Goal: Task Accomplishment & Management: Complete application form

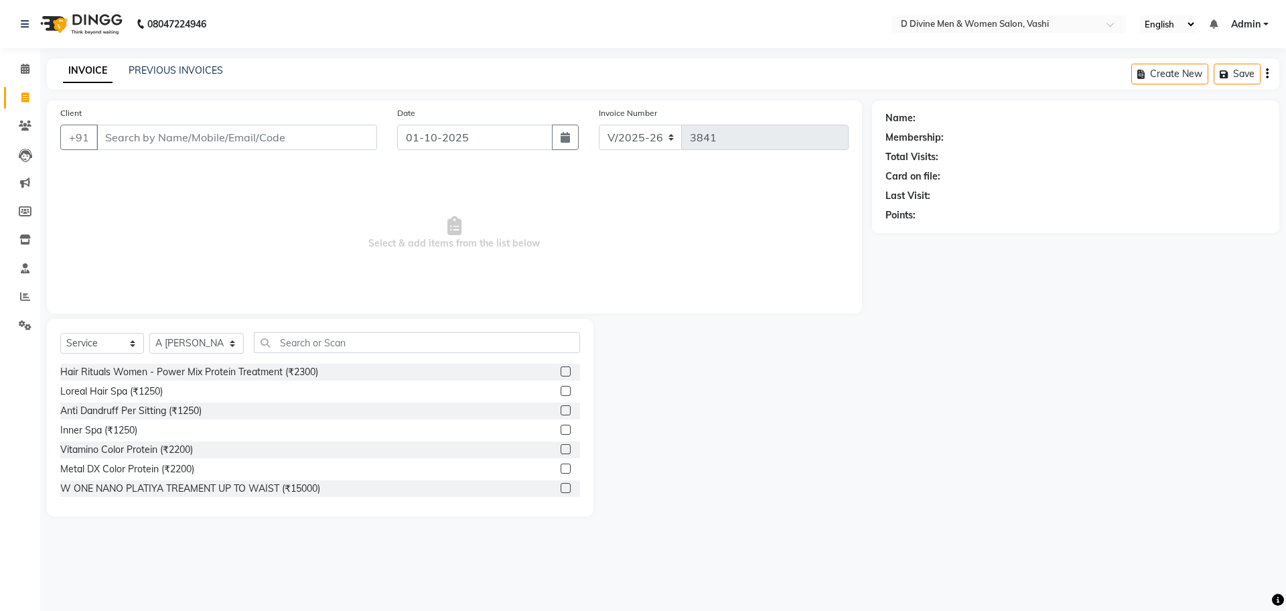
select select "718"
select select "service"
select select "10981"
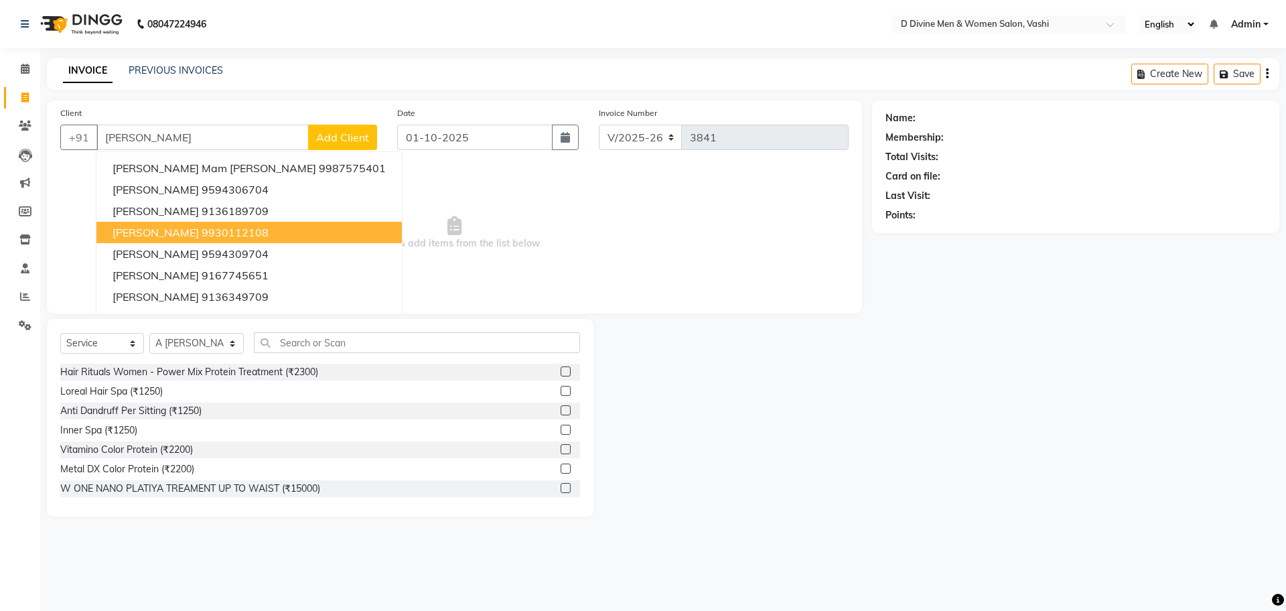
click at [202, 234] on ngb-highlight "9930112108" at bounding box center [235, 232] width 67 height 13
type input "9930112108"
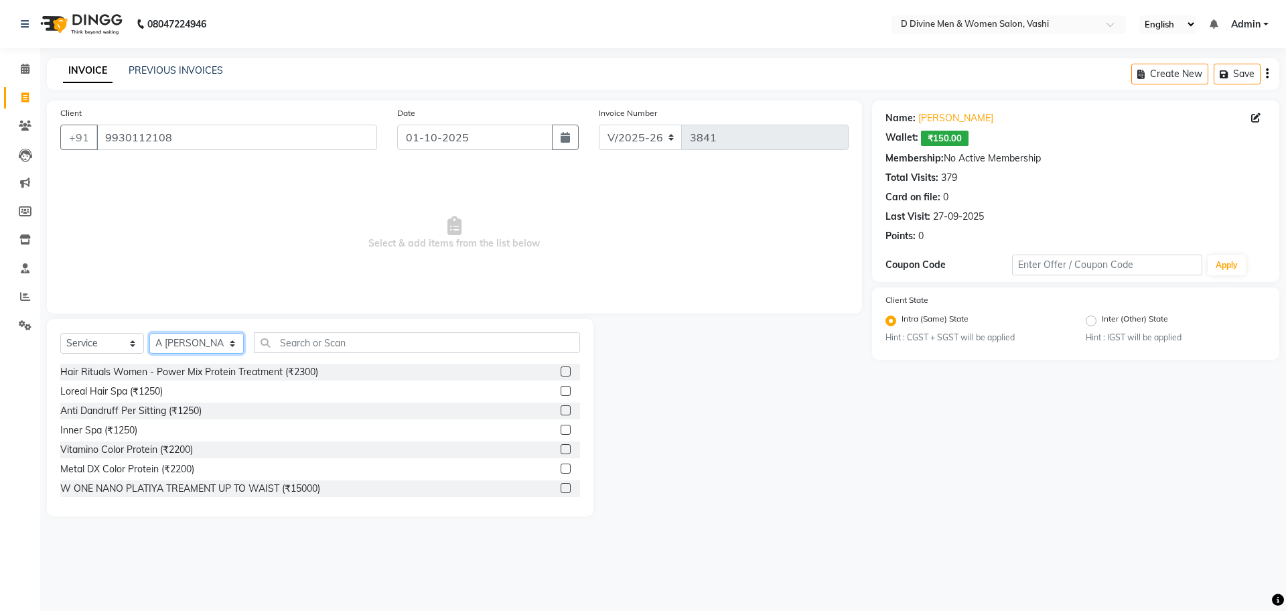
click at [217, 342] on select "Select Stylist A [PERSON_NAME] [PERSON_NAME] Divine salon [PERSON_NAME] [PERSON…" at bounding box center [196, 343] width 94 height 21
select select "10985"
click at [149, 333] on select "Select Stylist A [PERSON_NAME] [PERSON_NAME] Divine salon [PERSON_NAME] [PERSON…" at bounding box center [196, 343] width 94 height 21
click at [289, 340] on input "text" at bounding box center [417, 342] width 326 height 21
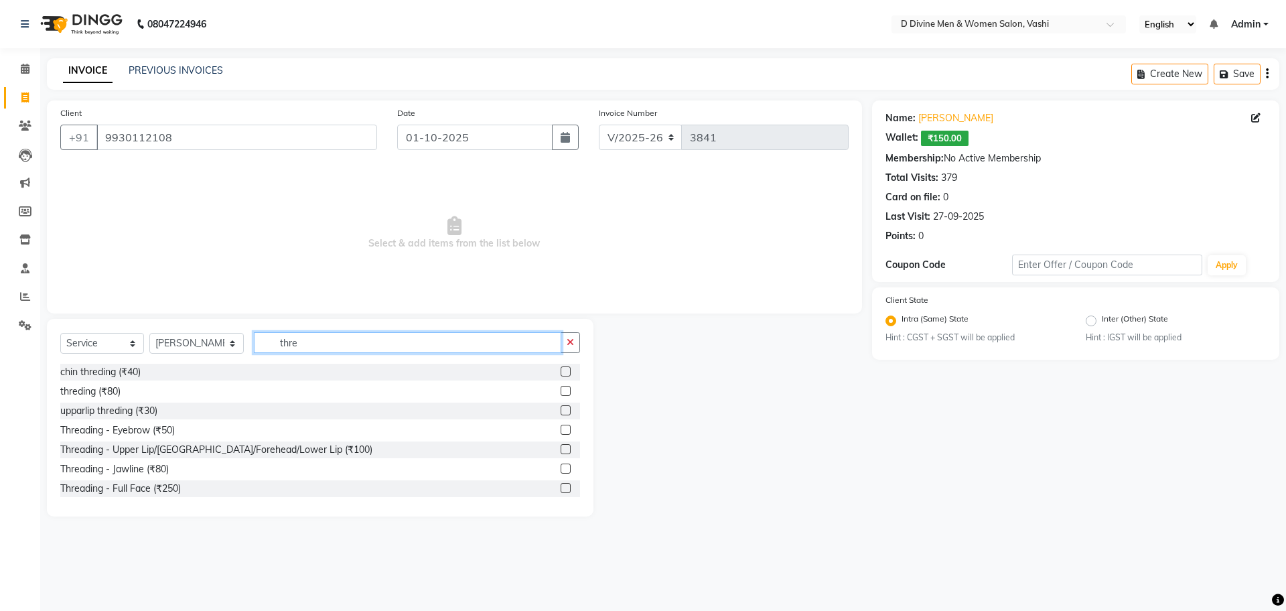
type input "thre"
click at [561, 391] on label at bounding box center [566, 391] width 10 height 10
click at [561, 391] on input "checkbox" at bounding box center [565, 391] width 9 height 9
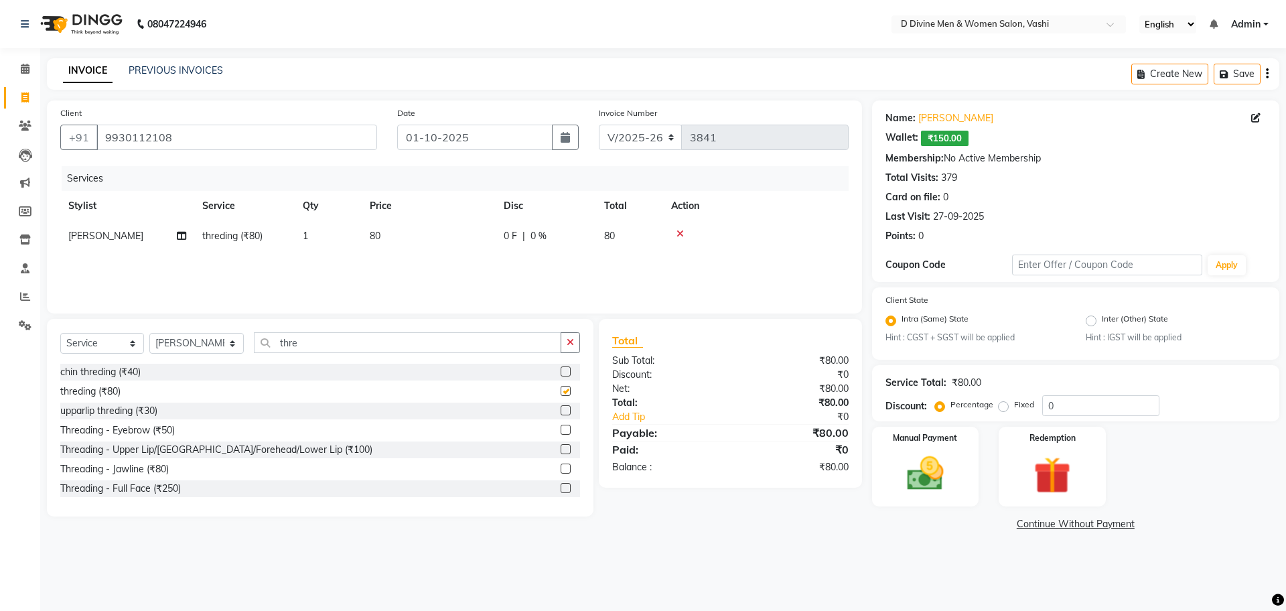
click at [555, 239] on div "0 F | 0 %" at bounding box center [546, 236] width 84 height 14
checkbox input "false"
select select "10985"
click at [567, 239] on input "0" at bounding box center [587, 239] width 40 height 21
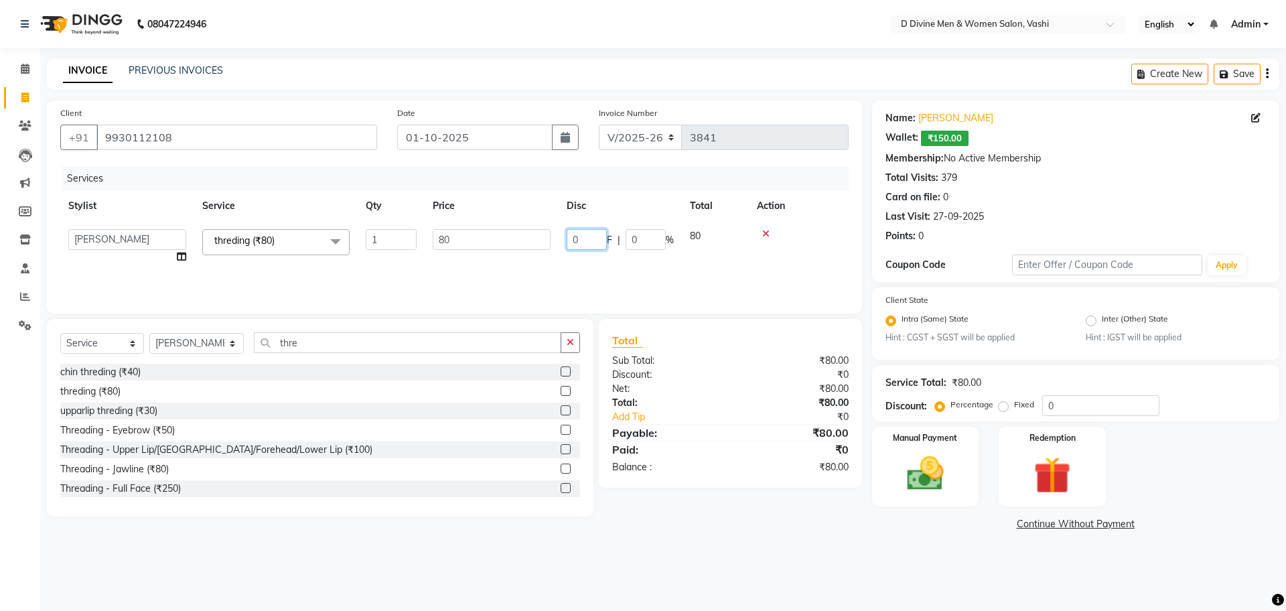
click at [567, 239] on input "0" at bounding box center [587, 239] width 40 height 21
type input "30"
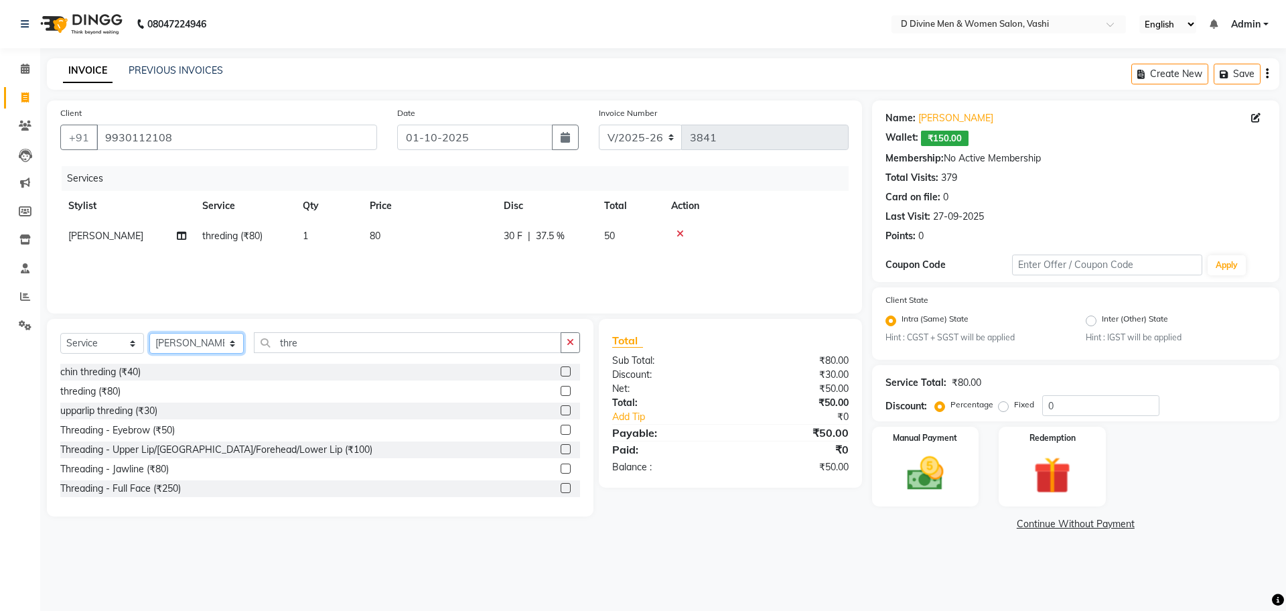
click at [197, 350] on select "Select Stylist A [PERSON_NAME] [PERSON_NAME] Divine salon [PERSON_NAME] [PERSON…" at bounding box center [196, 343] width 94 height 21
select select "10981"
click at [149, 333] on select "Select Stylist A [PERSON_NAME] [PERSON_NAME] Divine salon [PERSON_NAME] [PERSON…" at bounding box center [196, 343] width 94 height 21
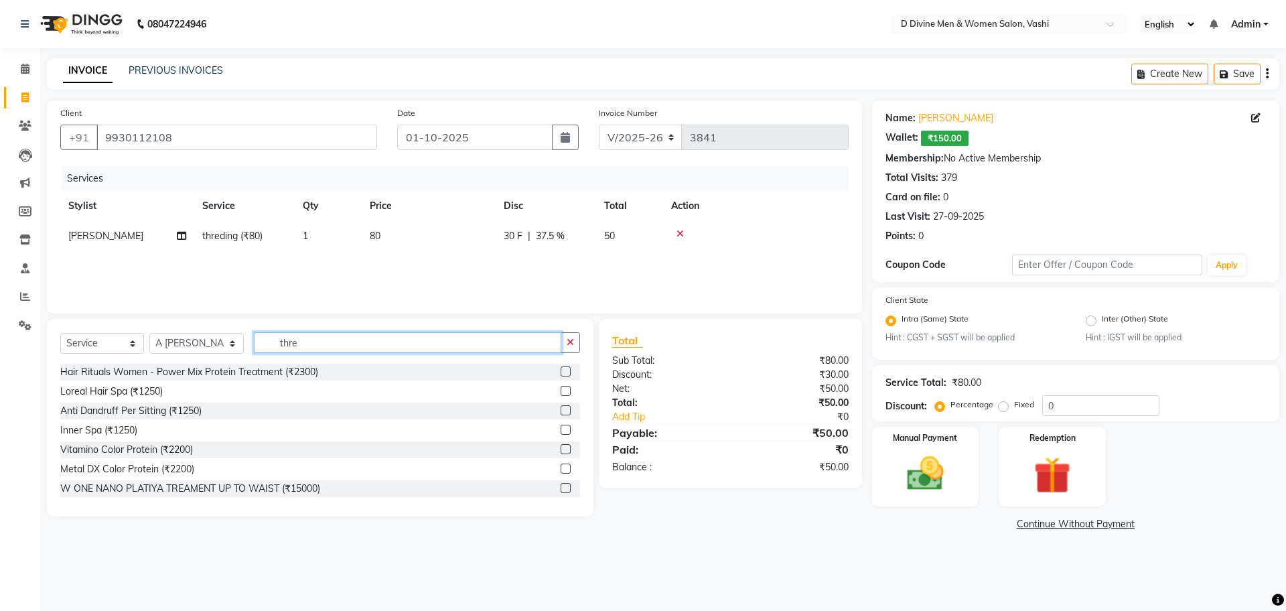
click at [304, 334] on input "thre" at bounding box center [408, 342] width 308 height 21
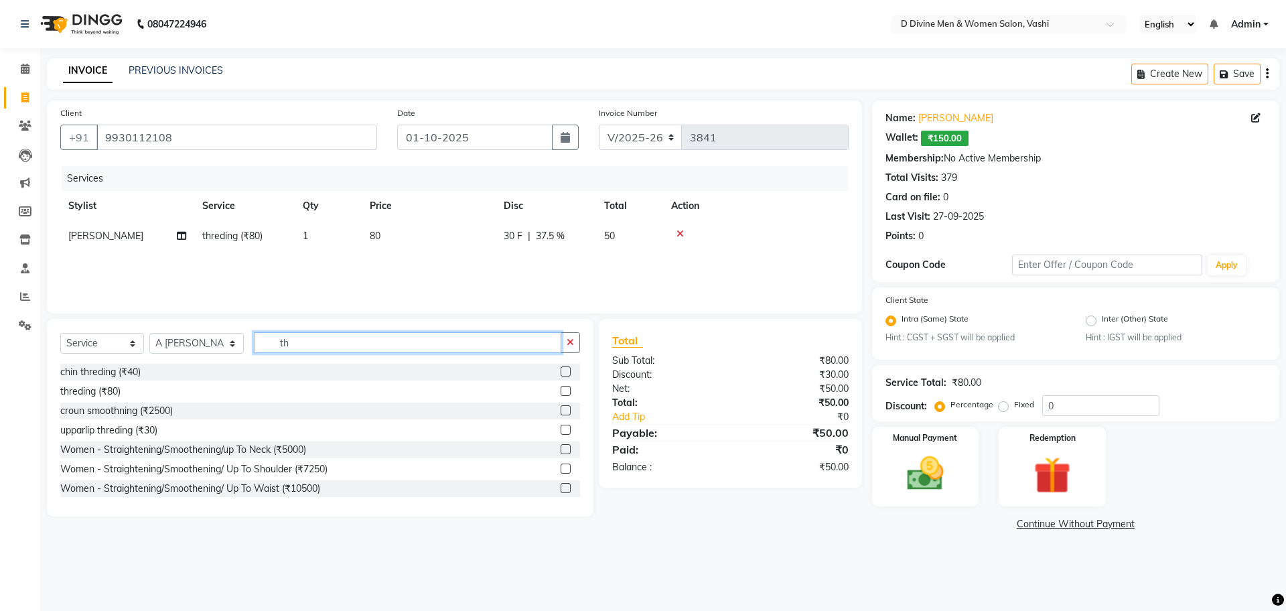
type input "t"
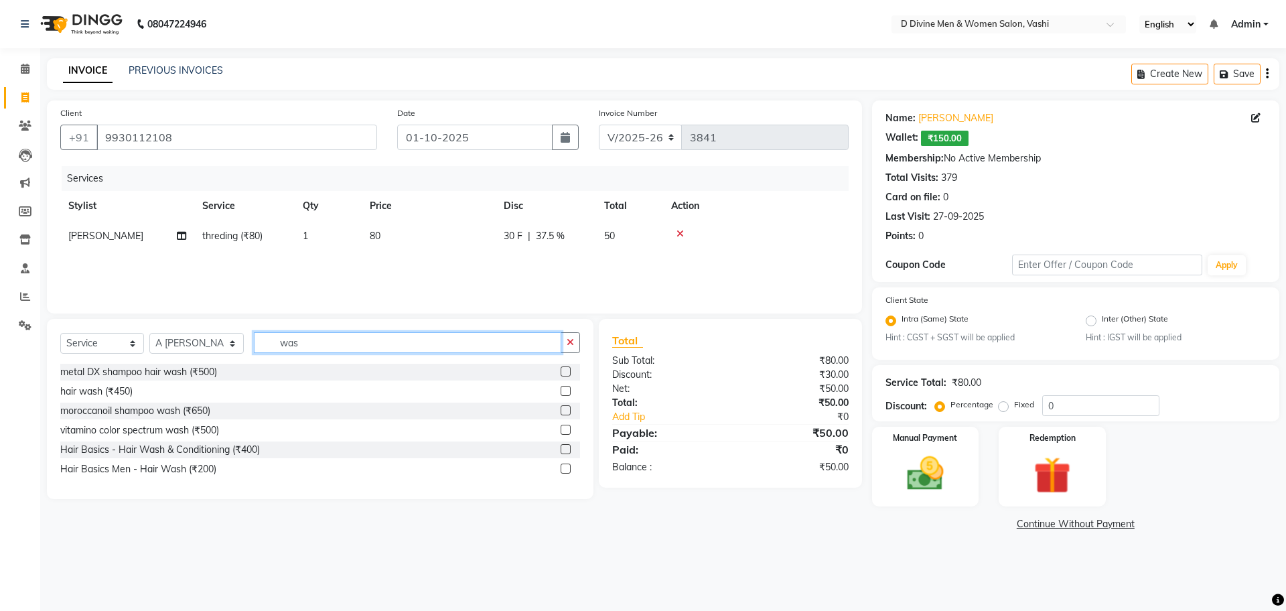
type input "was"
click at [566, 447] on label at bounding box center [566, 449] width 10 height 10
click at [566, 447] on input "checkbox" at bounding box center [565, 450] width 9 height 9
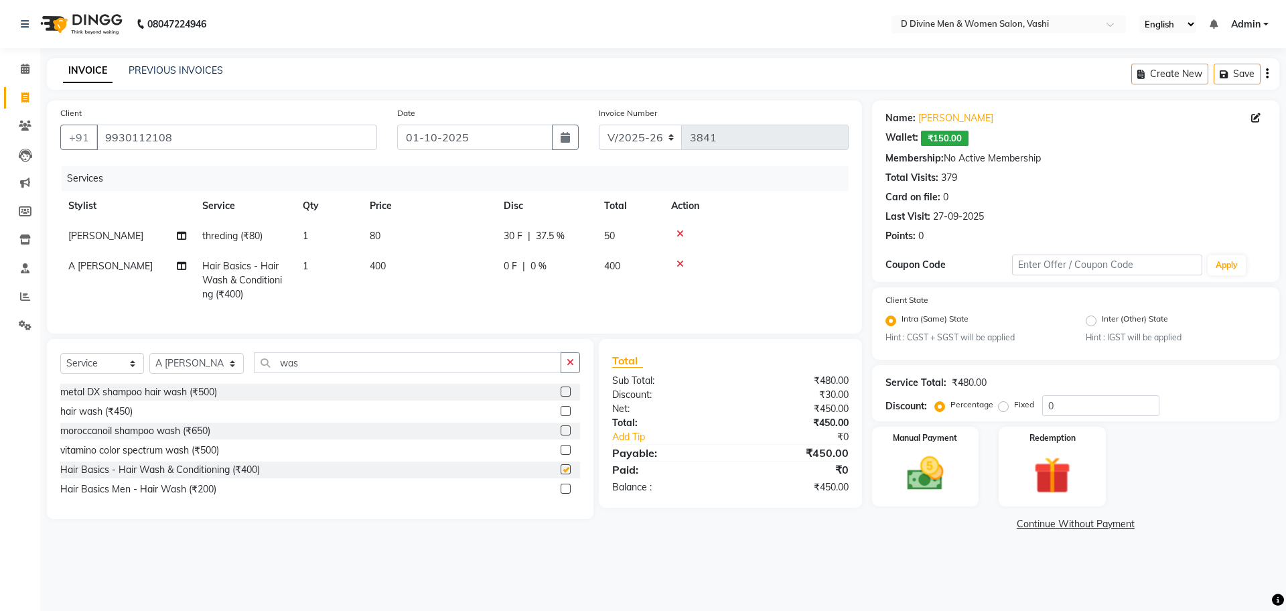
checkbox input "false"
click at [557, 283] on td "0 F | 0 %" at bounding box center [546, 280] width 101 height 58
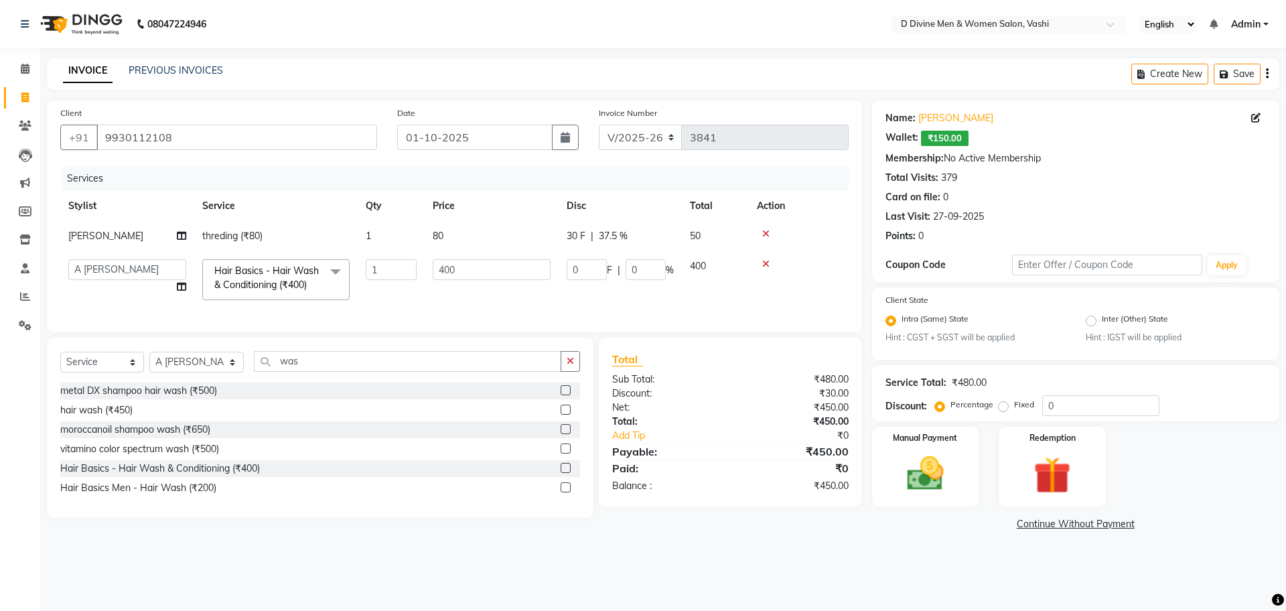
click at [470, 236] on td "80" at bounding box center [492, 236] width 134 height 30
select select "10985"
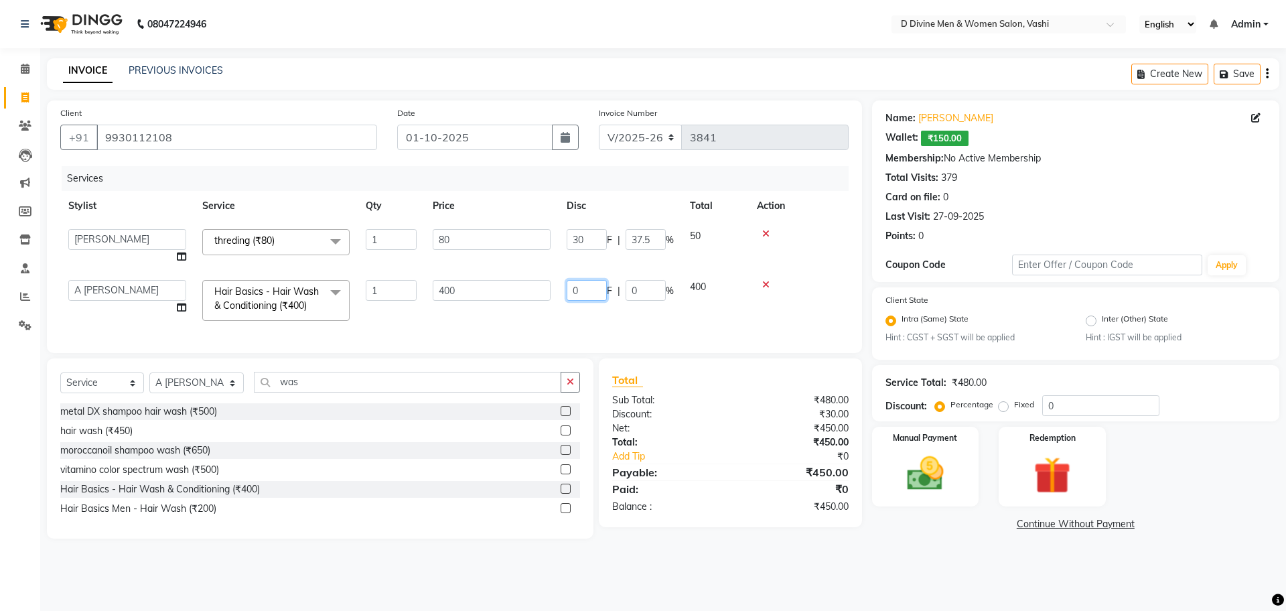
click at [570, 293] on input "0" at bounding box center [587, 290] width 40 height 21
type input "100"
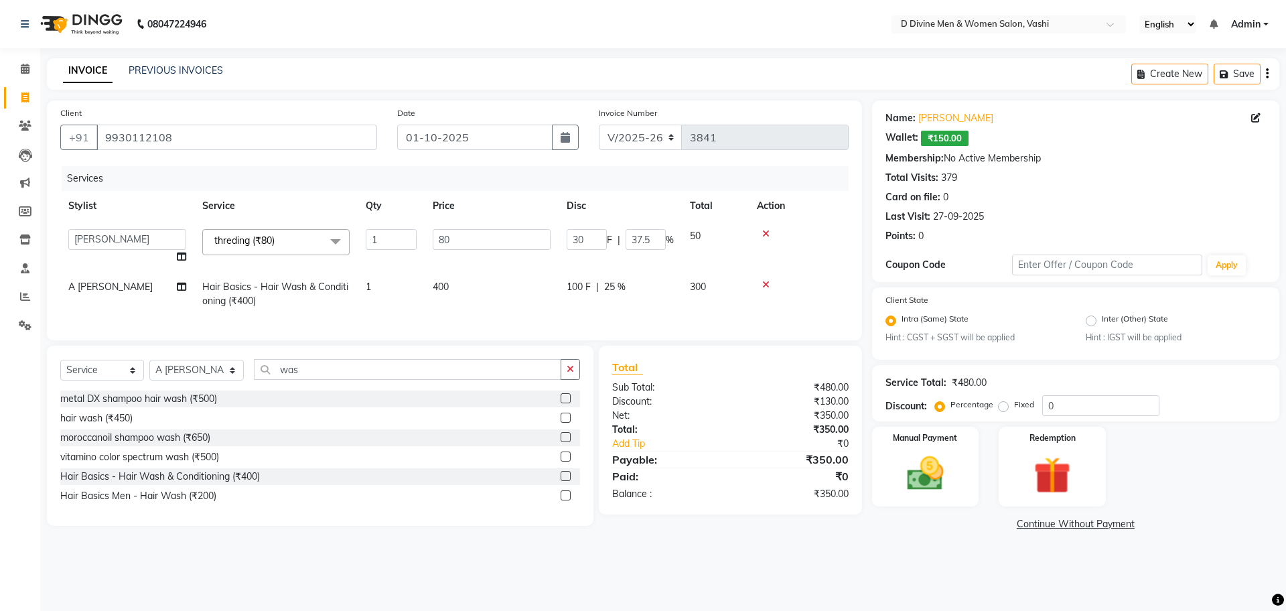
drag, startPoint x: 498, startPoint y: 311, endPoint x: 540, endPoint y: 321, distance: 43.4
click at [501, 311] on td "400" at bounding box center [492, 294] width 134 height 44
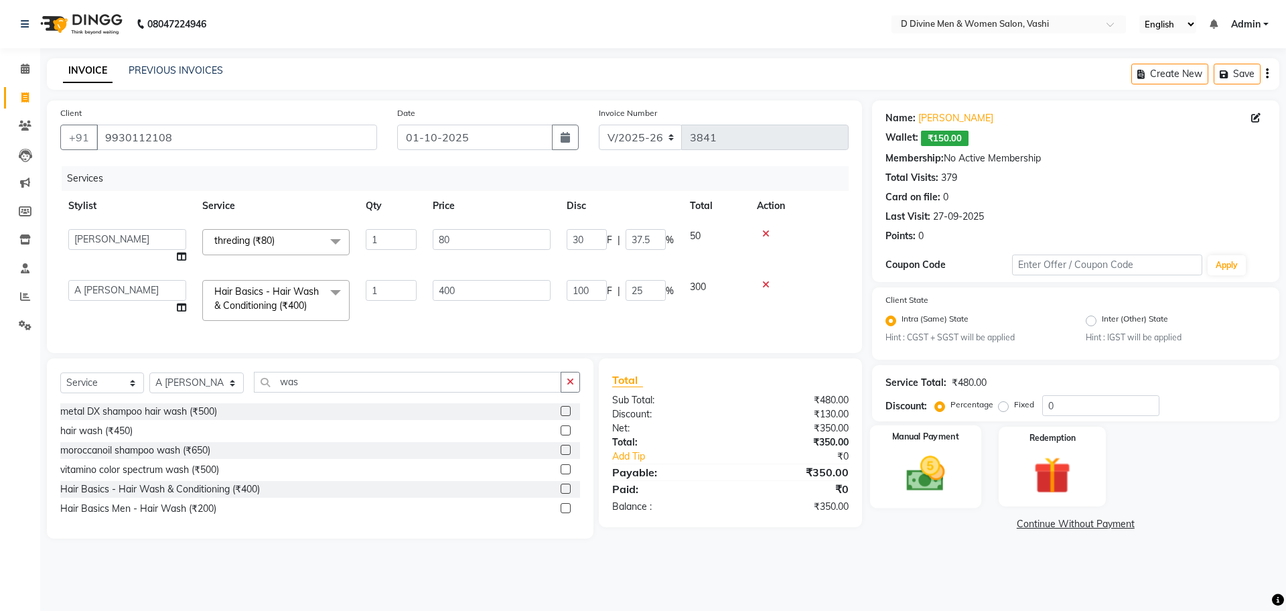
click at [916, 460] on img at bounding box center [925, 474] width 62 height 44
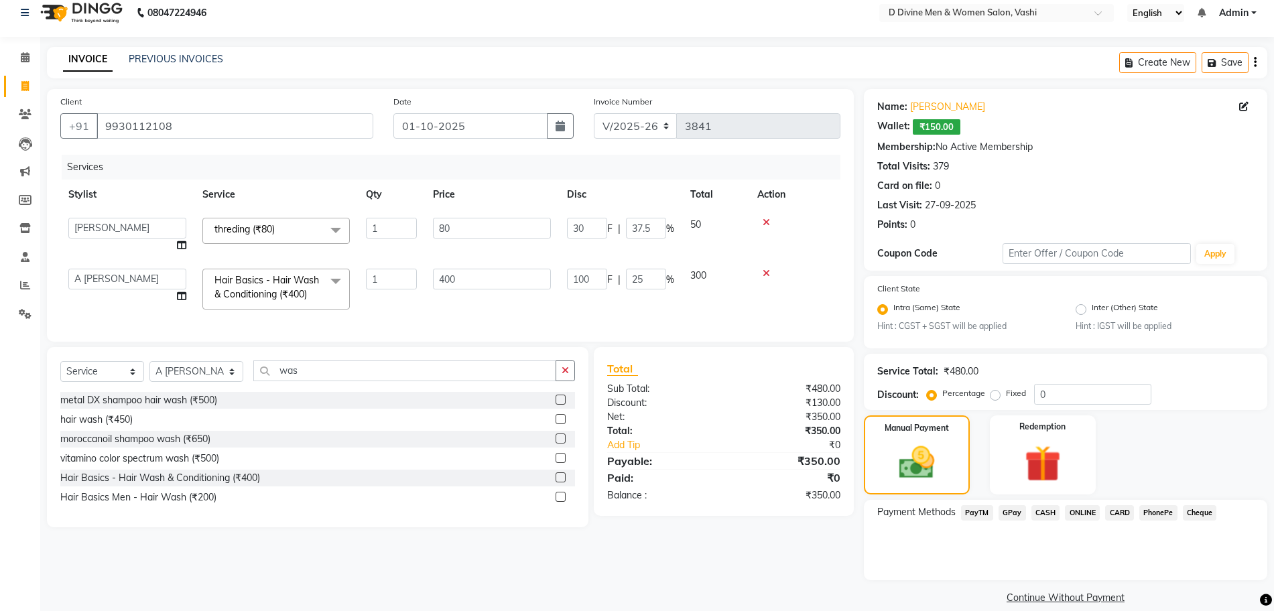
scroll to position [28, 0]
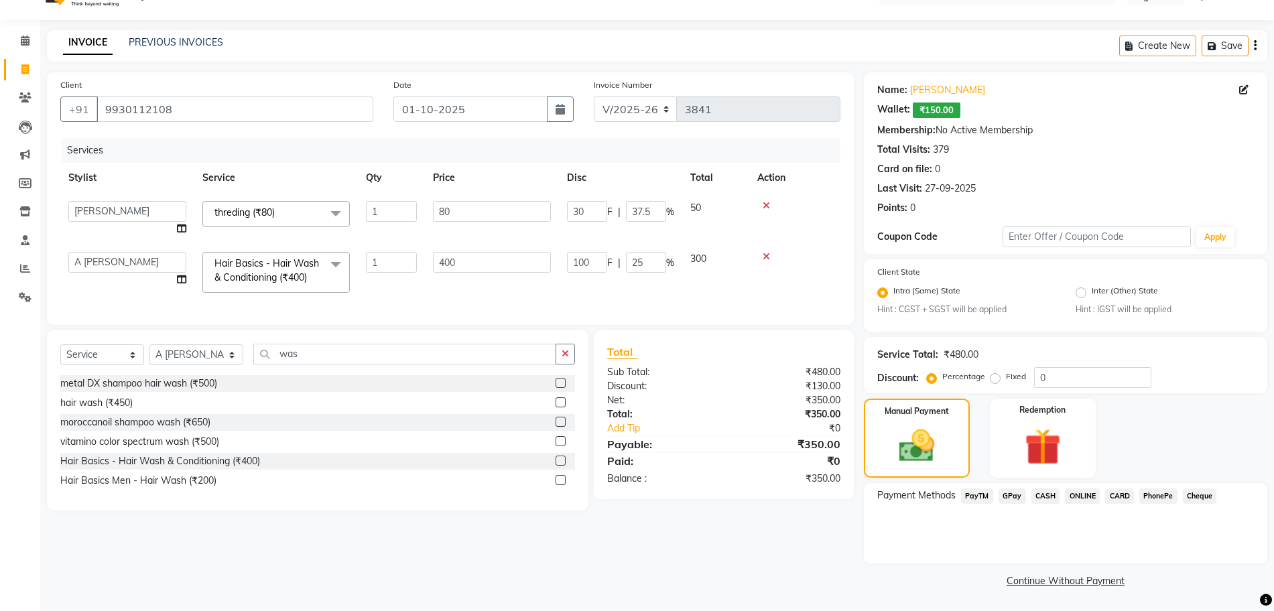
click at [1059, 499] on div "ONLINE" at bounding box center [1079, 497] width 40 height 18
click at [1057, 507] on div "Payment Methods PayTM GPay CASH ONLINE CARD PhonePe Cheque" at bounding box center [1065, 523] width 403 height 80
click at [1055, 500] on span "CASH" at bounding box center [1045, 495] width 29 height 15
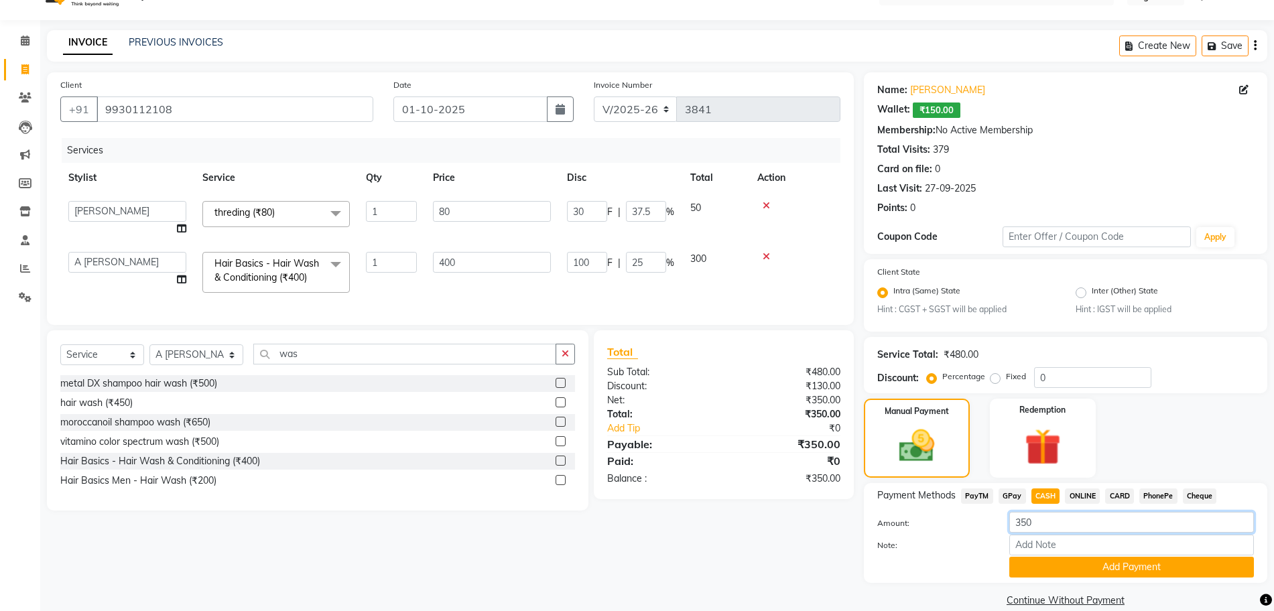
click at [1028, 528] on input "350" at bounding box center [1131, 522] width 245 height 21
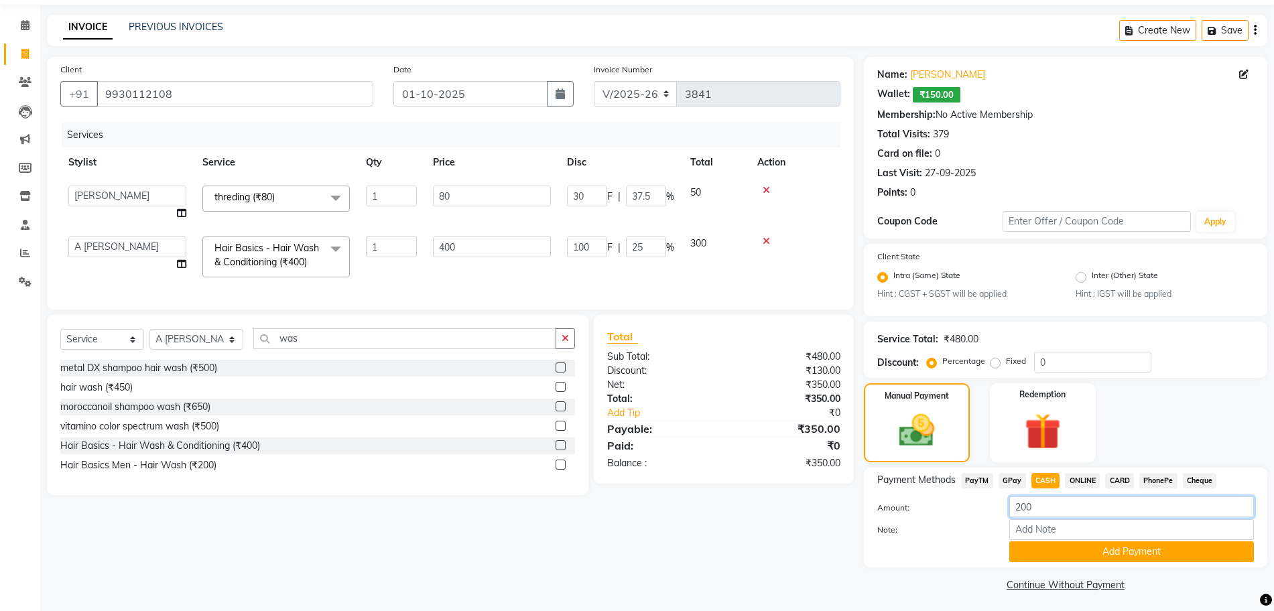
scroll to position [48, 0]
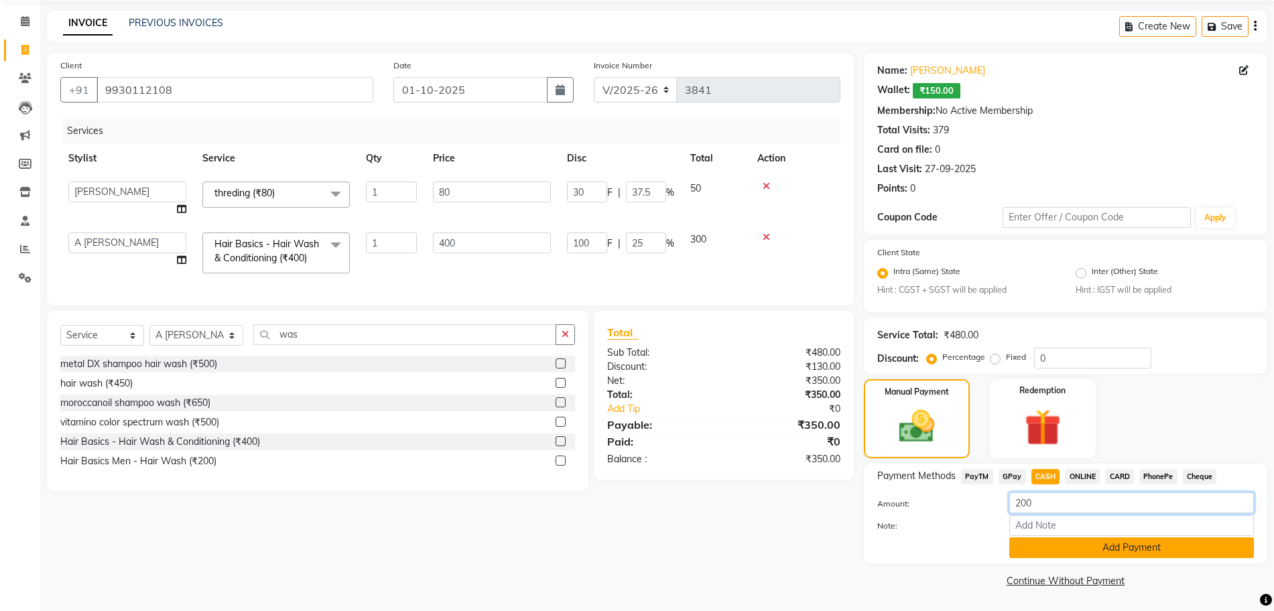
type input "200"
click at [1146, 548] on button "Add Payment" at bounding box center [1131, 547] width 245 height 21
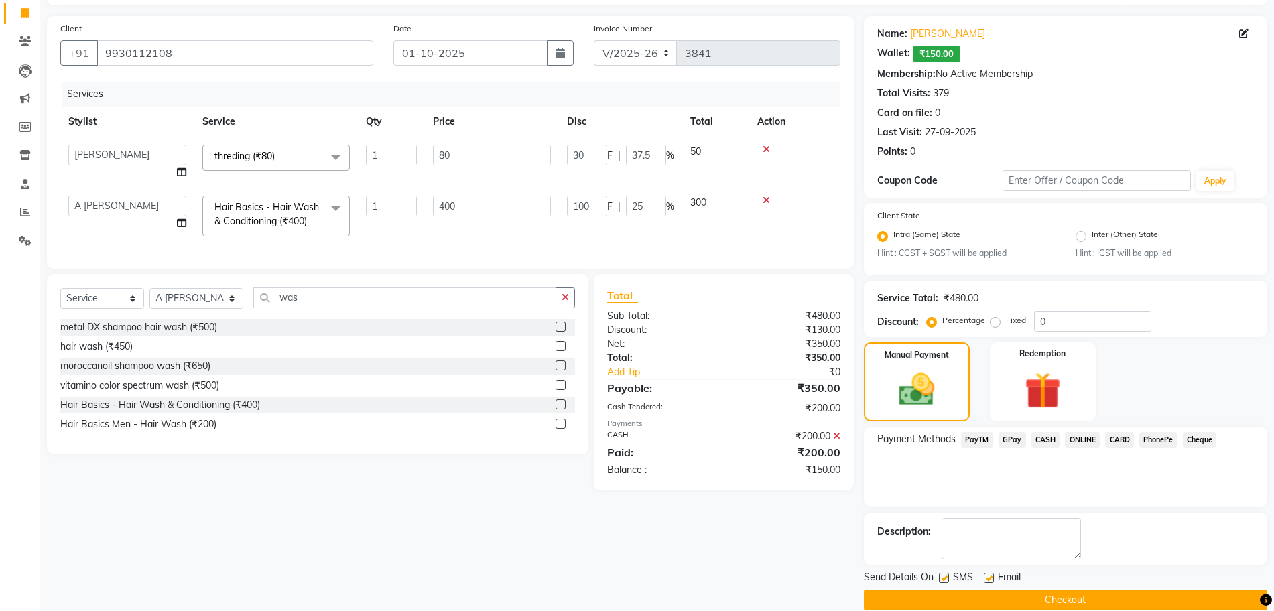
scroll to position [104, 0]
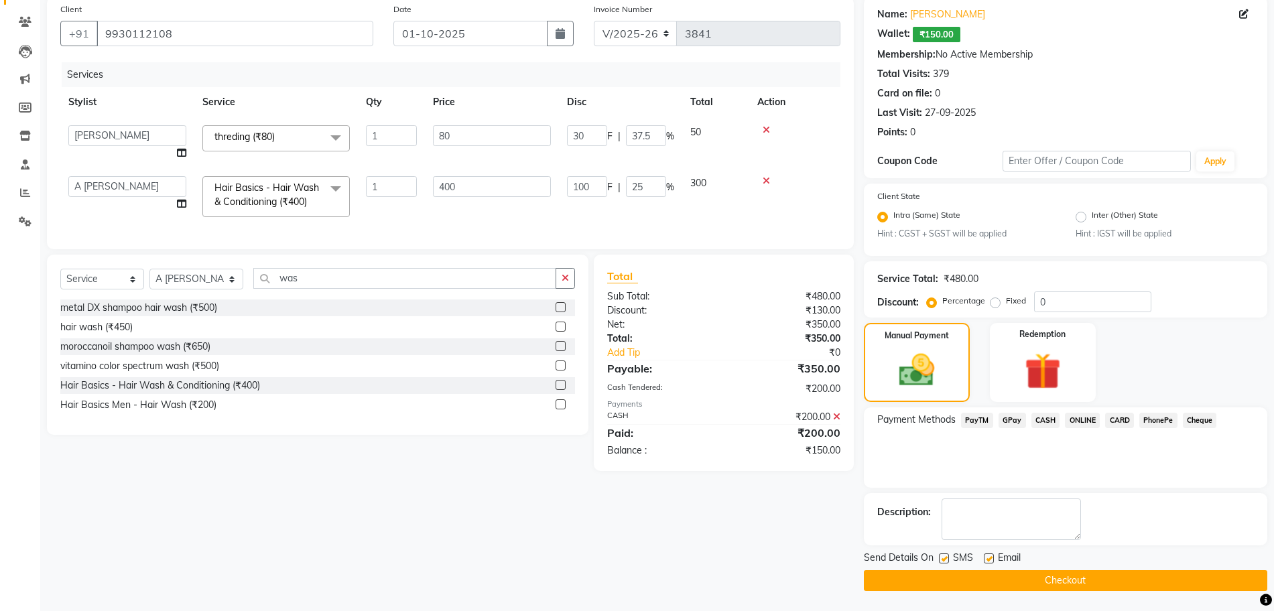
click at [943, 561] on label at bounding box center [944, 558] width 10 height 10
click at [943, 561] on input "checkbox" at bounding box center [943, 559] width 9 height 9
checkbox input "false"
drag, startPoint x: 986, startPoint y: 554, endPoint x: 973, endPoint y: 531, distance: 26.4
click at [984, 532] on div "Name: [PERSON_NAME] Wallet: ₹150.00 Membership: No Active Membership Total Visi…" at bounding box center [1070, 294] width 413 height 594
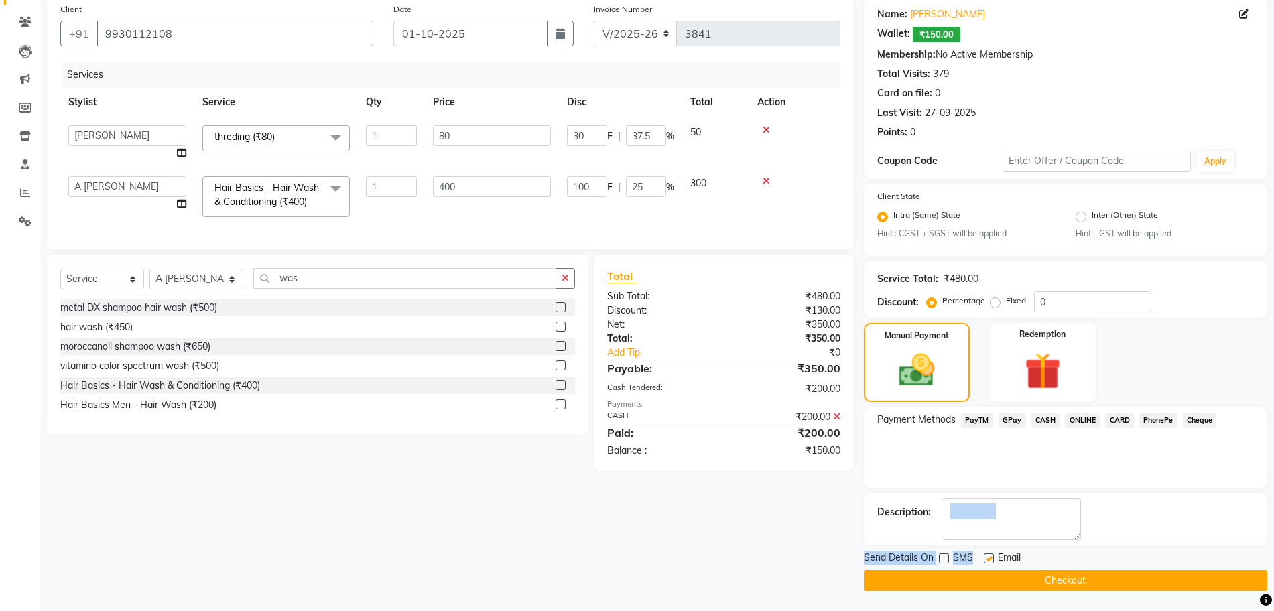
click at [988, 563] on div at bounding box center [988, 560] width 9 height 14
click at [989, 561] on label at bounding box center [989, 558] width 10 height 10
click at [989, 561] on input "checkbox" at bounding box center [988, 559] width 9 height 9
checkbox input "false"
click at [991, 585] on button "Checkout" at bounding box center [1065, 580] width 403 height 21
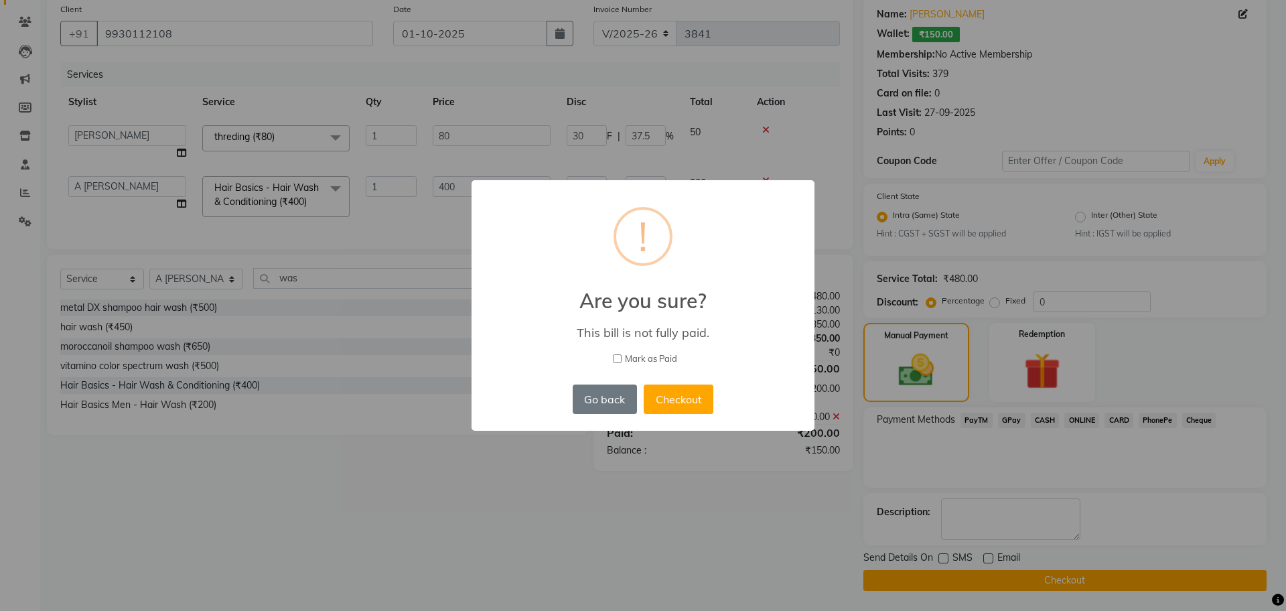
click at [943, 391] on div "× ! Are you sure? This bill is not fully paid. [PERSON_NAME] as Paid Go back No…" at bounding box center [643, 305] width 1286 height 611
click at [584, 397] on button "Go back" at bounding box center [605, 399] width 64 height 29
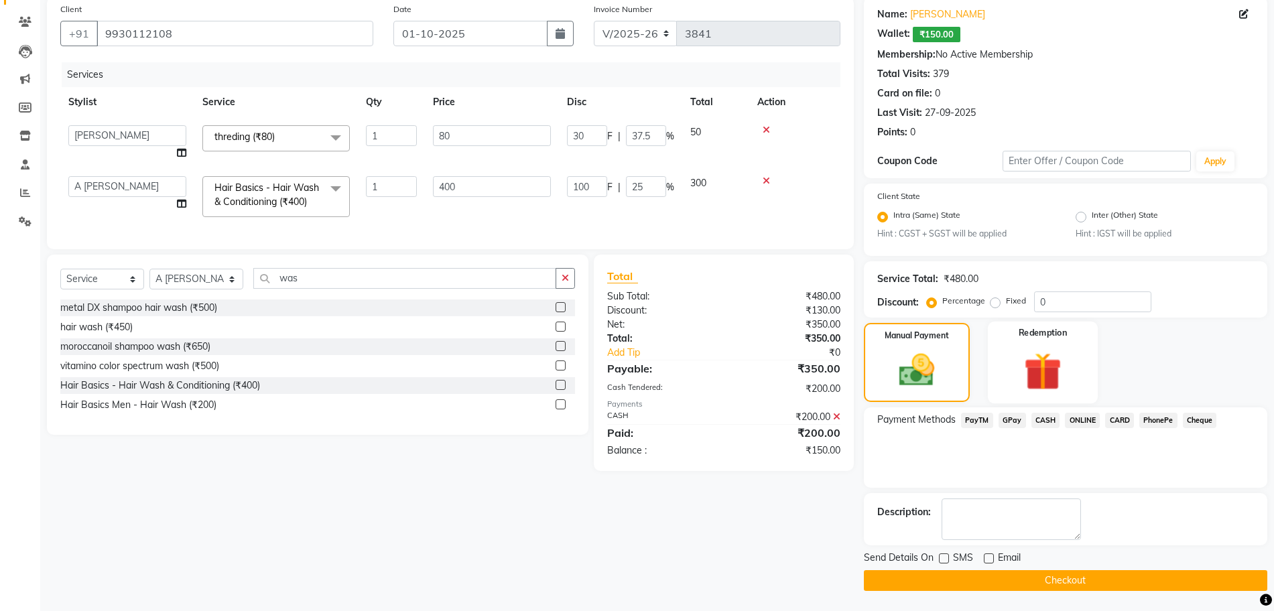
click at [1026, 364] on img at bounding box center [1043, 371] width 62 height 47
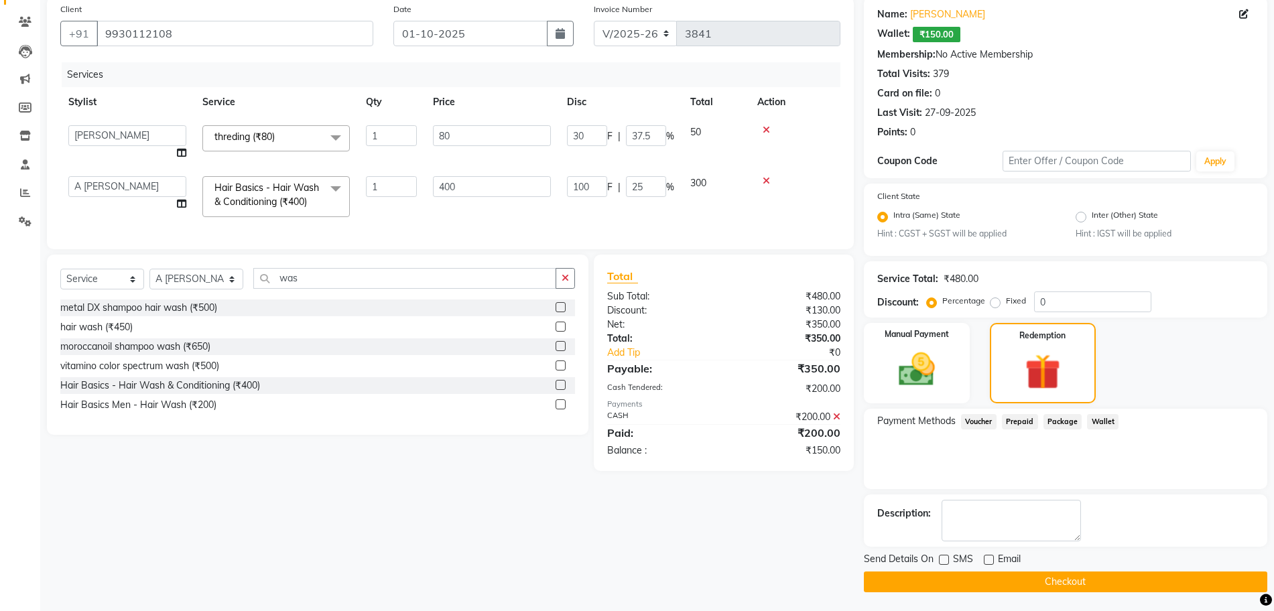
click at [1102, 427] on span "Wallet" at bounding box center [1102, 421] width 31 height 15
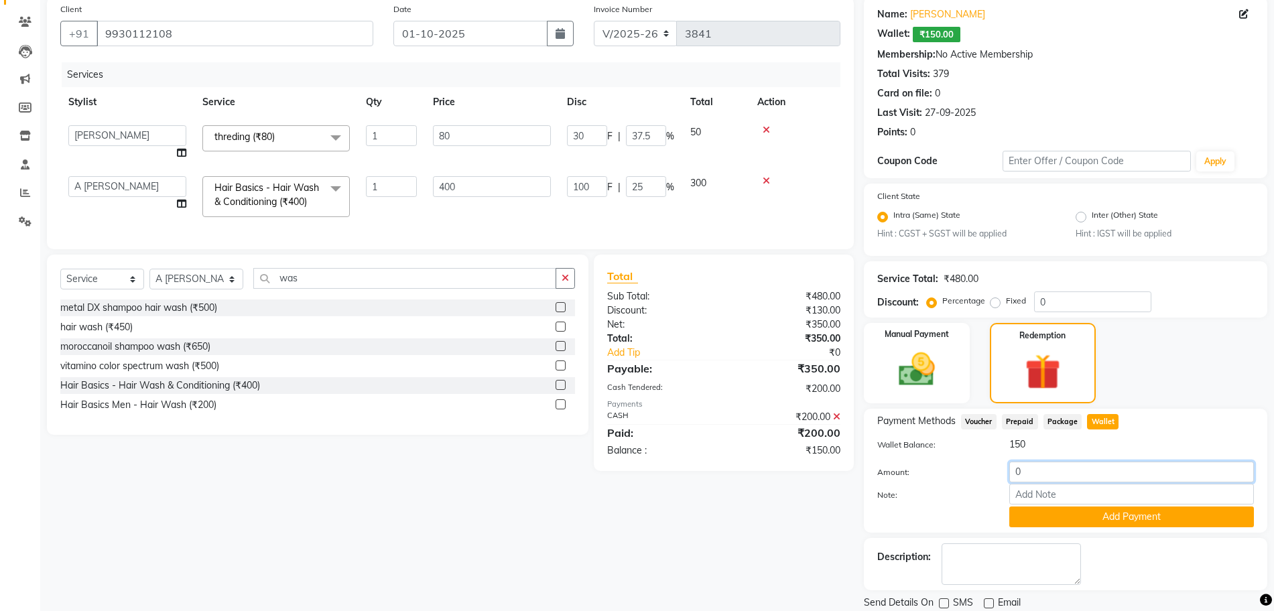
click at [1016, 478] on input "0" at bounding box center [1131, 472] width 245 height 21
type input "150"
click at [1059, 519] on button "Add Payment" at bounding box center [1131, 517] width 245 height 21
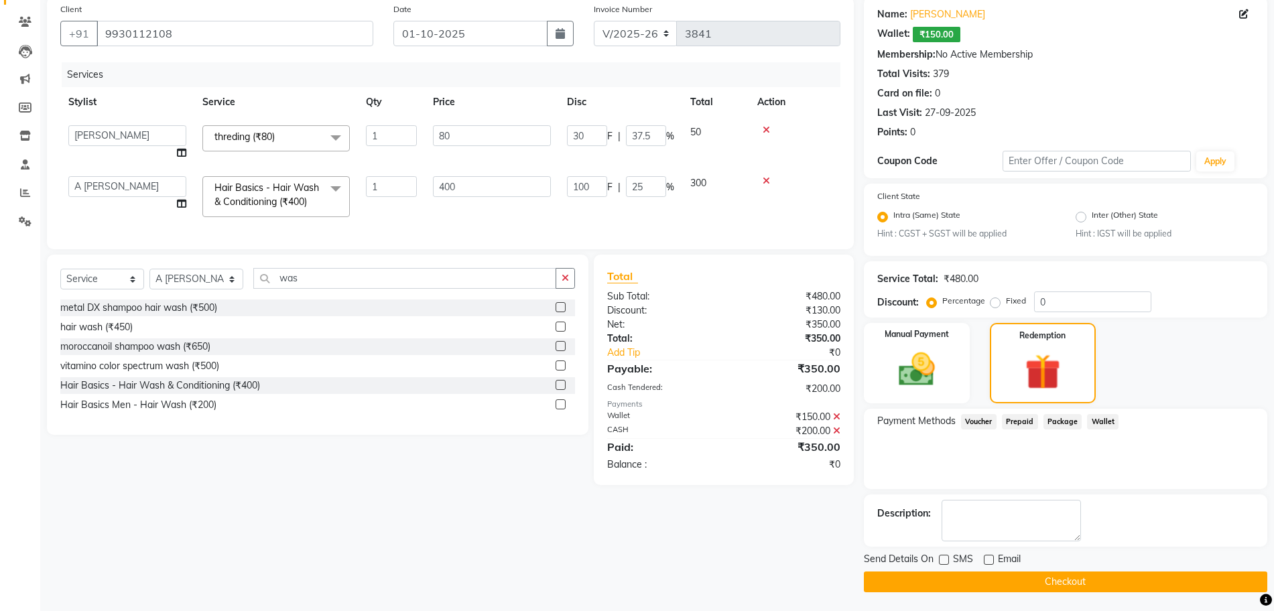
scroll to position [105, 0]
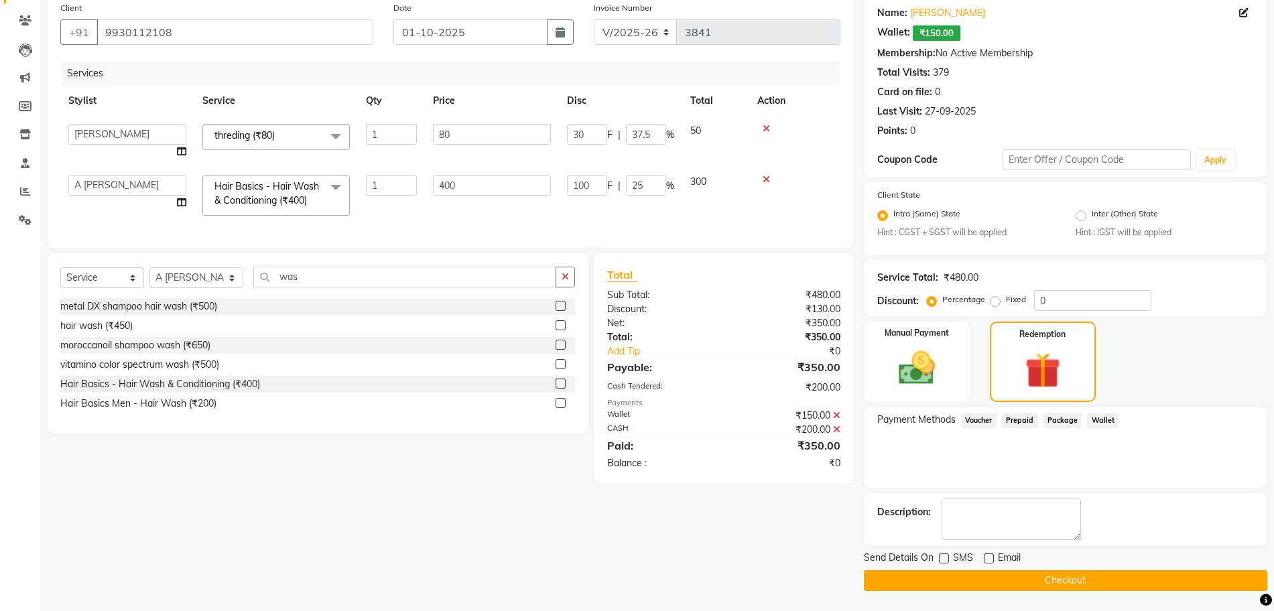
click at [960, 582] on button "Checkout" at bounding box center [1065, 580] width 403 height 21
click at [960, 582] on div "Checkout" at bounding box center [1065, 580] width 403 height 21
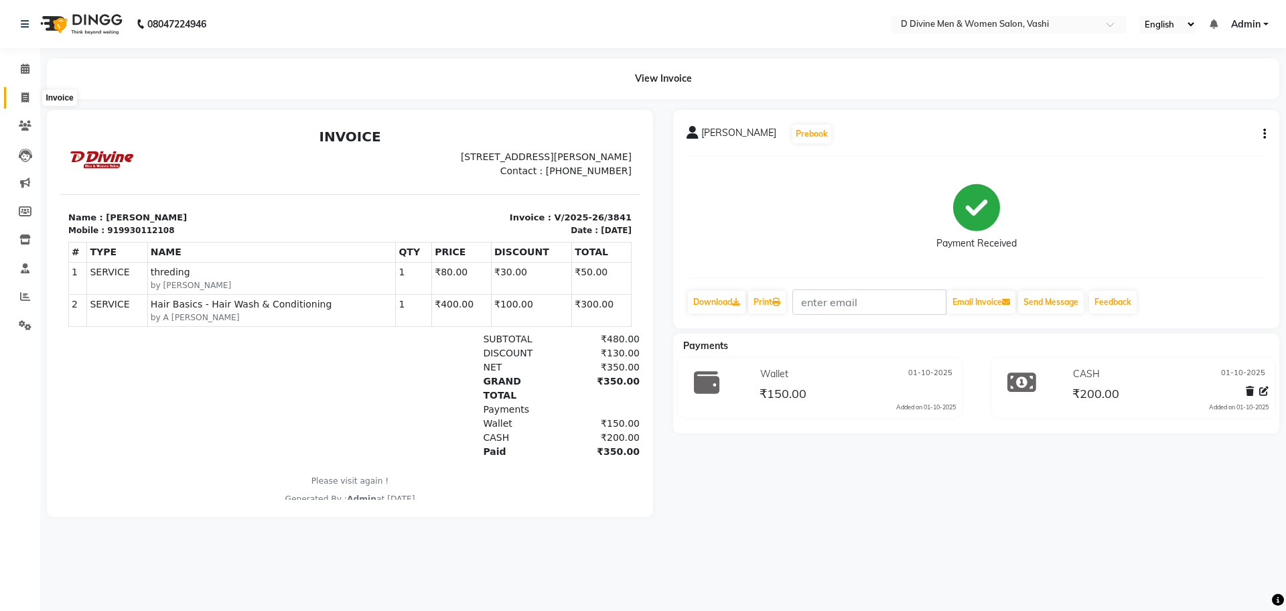
click at [14, 96] on span at bounding box center [24, 97] width 23 height 15
select select "service"
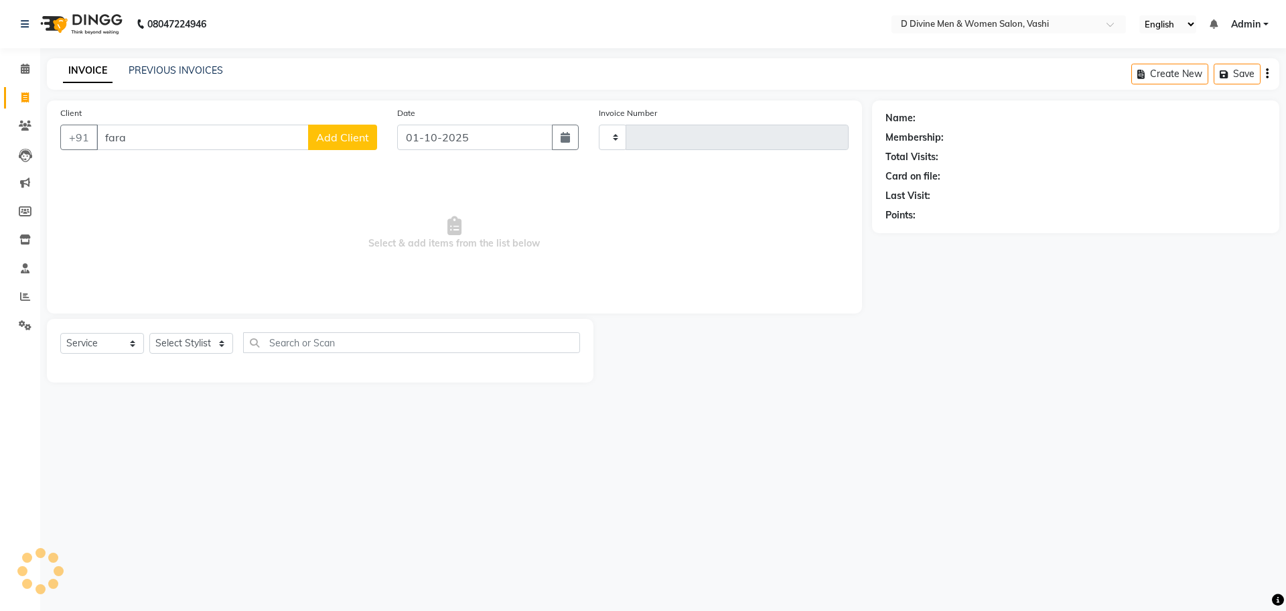
type input "farah"
type input "3842"
select select "718"
select select "10981"
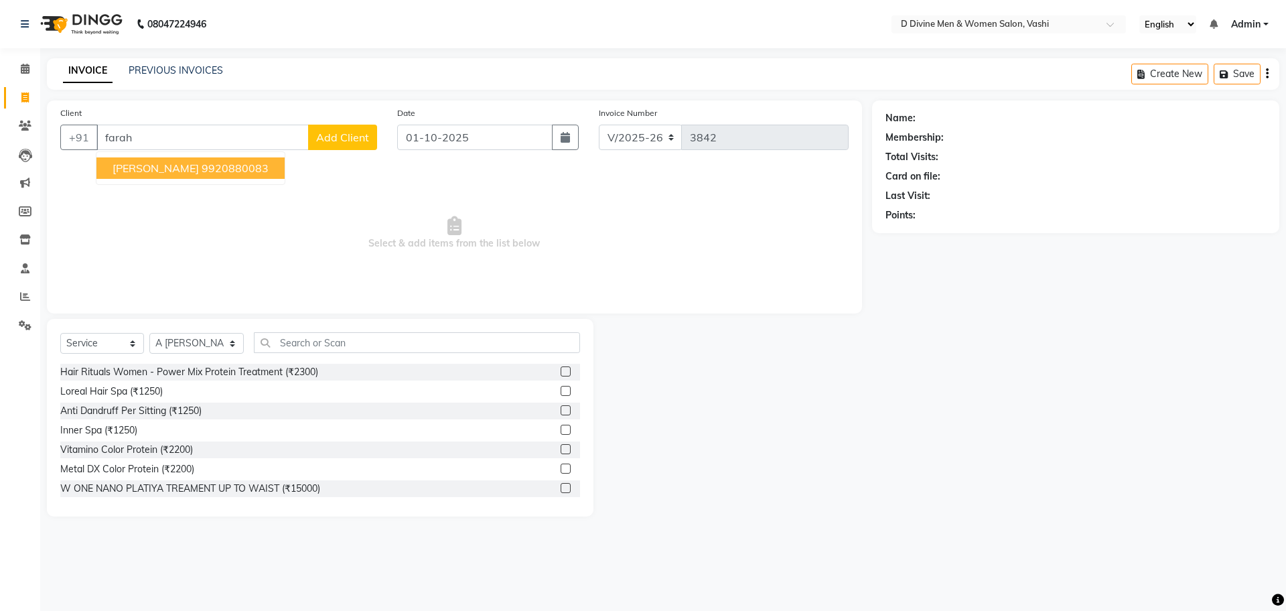
click at [203, 169] on ngb-highlight "9920880083" at bounding box center [235, 167] width 67 height 13
type input "9920880083"
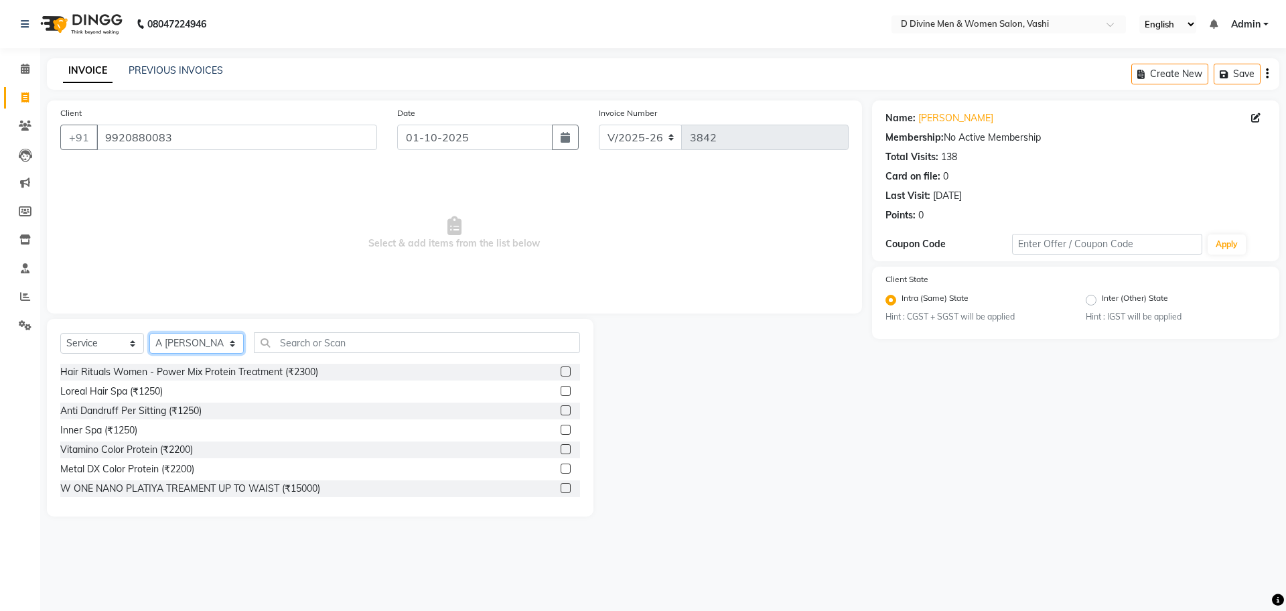
click at [210, 336] on select "Select Stylist A [PERSON_NAME] [PERSON_NAME] Divine salon [PERSON_NAME] [PERSON…" at bounding box center [196, 343] width 94 height 21
select select "10985"
click at [149, 333] on select "Select Stylist A [PERSON_NAME] [PERSON_NAME] Divine salon [PERSON_NAME] [PERSON…" at bounding box center [196, 343] width 94 height 21
click at [313, 340] on input "text" at bounding box center [417, 342] width 326 height 21
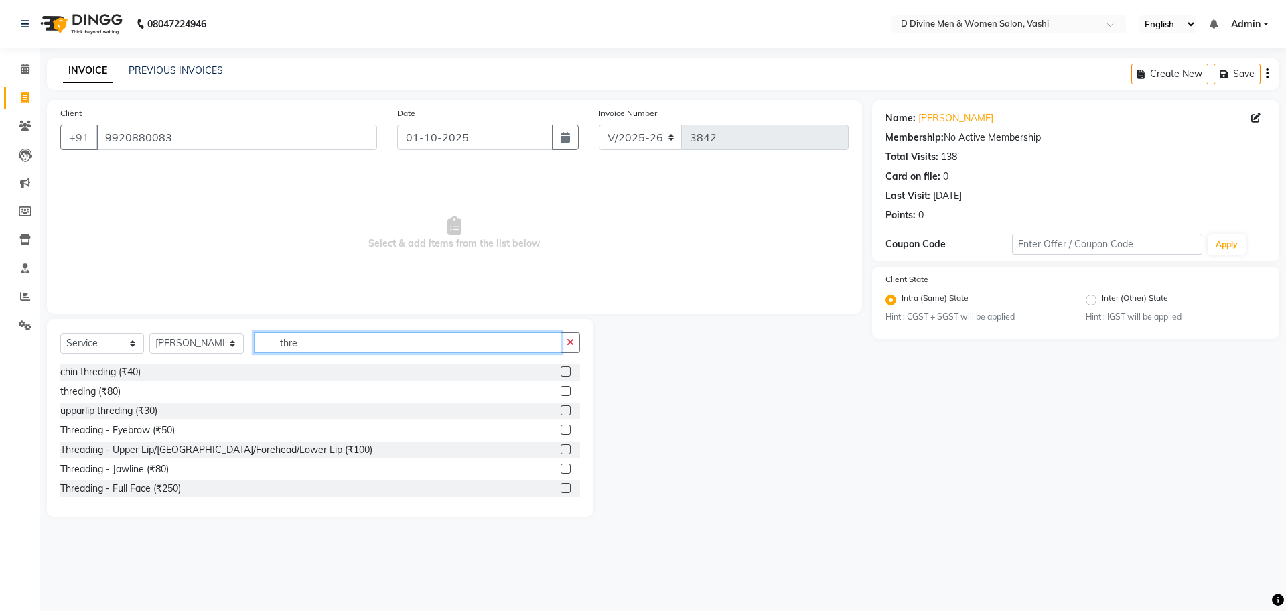
type input "thre"
click at [561, 393] on label at bounding box center [566, 391] width 10 height 10
click at [561, 393] on input "checkbox" at bounding box center [565, 391] width 9 height 9
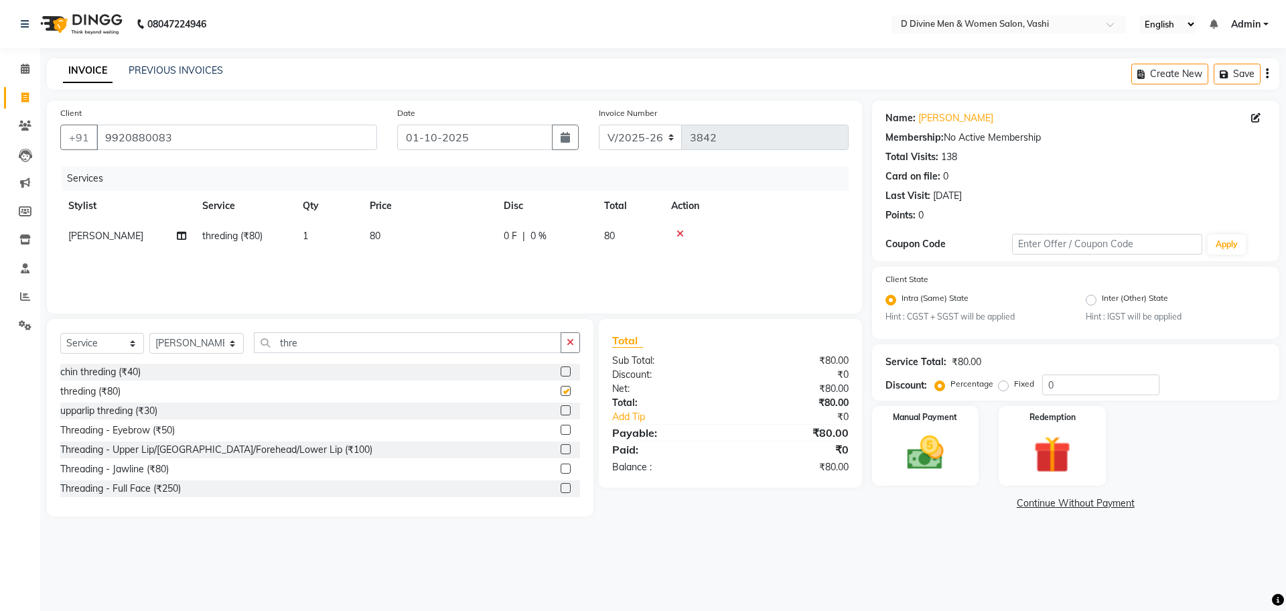
checkbox input "false"
click at [417, 246] on td "80" at bounding box center [429, 236] width 134 height 30
select select "10985"
click at [445, 237] on input "80" at bounding box center [492, 239] width 118 height 21
type input "100"
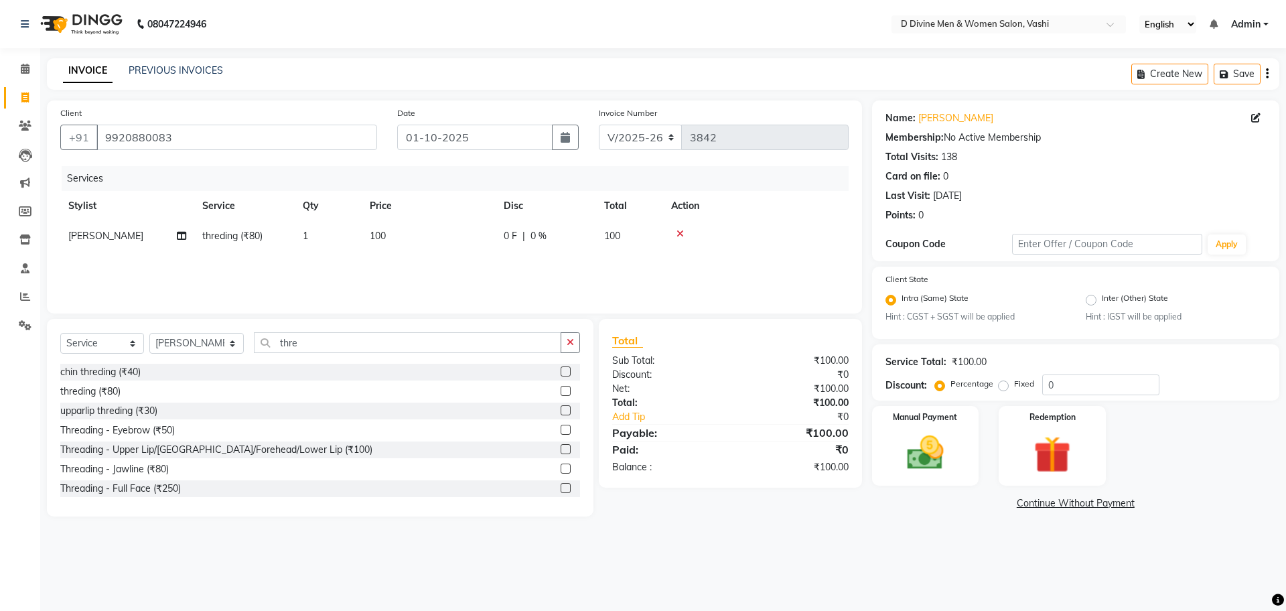
drag, startPoint x: 305, startPoint y: 211, endPoint x: 322, endPoint y: 230, distance: 25.1
click at [305, 213] on tr "Stylist Service Qty Price Disc Total Action" at bounding box center [454, 206] width 789 height 30
click at [940, 451] on img at bounding box center [925, 453] width 62 height 44
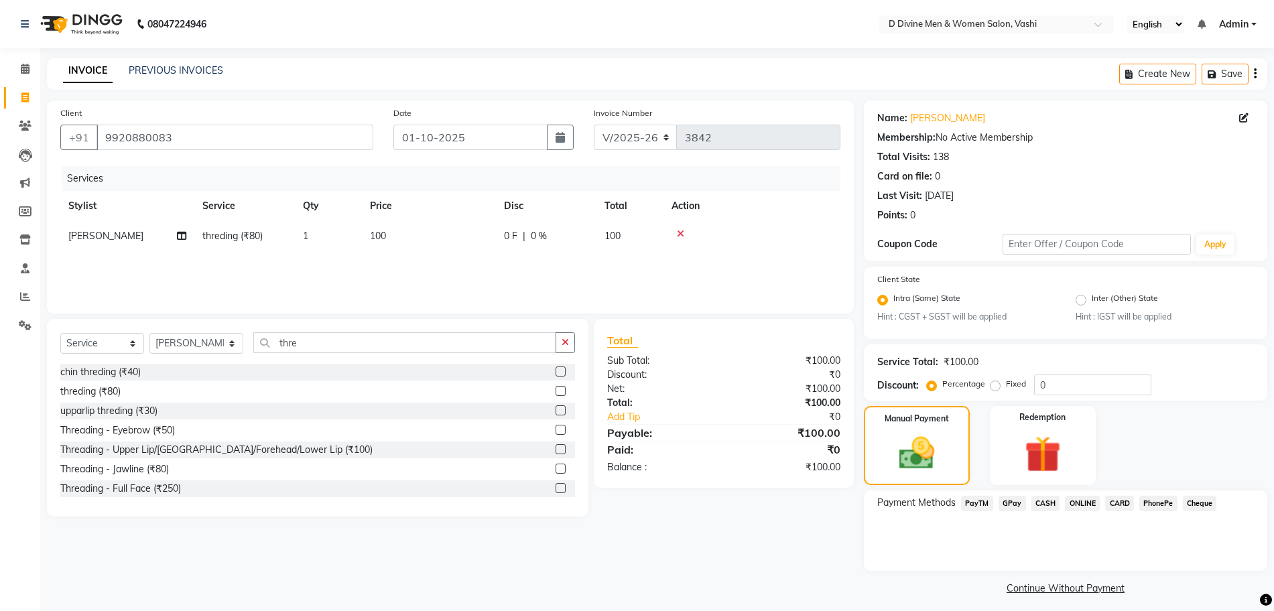
click at [1040, 493] on div "Payment Methods PayTM GPay CASH ONLINE CARD PhonePe Cheque" at bounding box center [1065, 530] width 403 height 80
click at [1046, 500] on span "CASH" at bounding box center [1045, 503] width 29 height 15
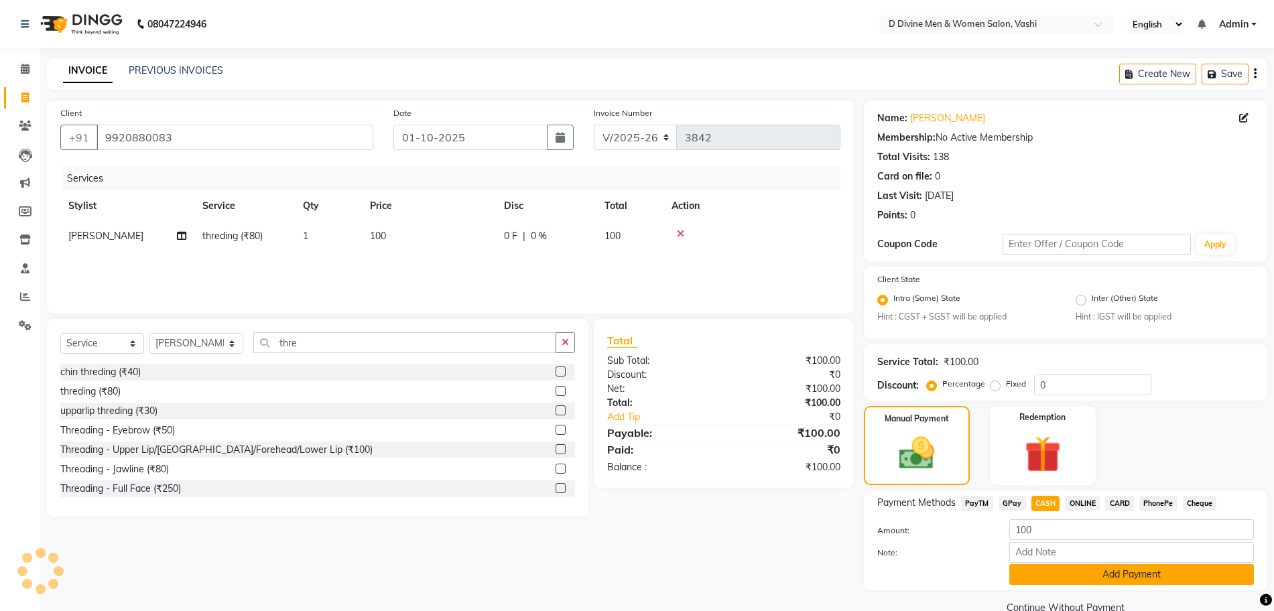
click at [1068, 573] on button "Add Payment" at bounding box center [1131, 574] width 245 height 21
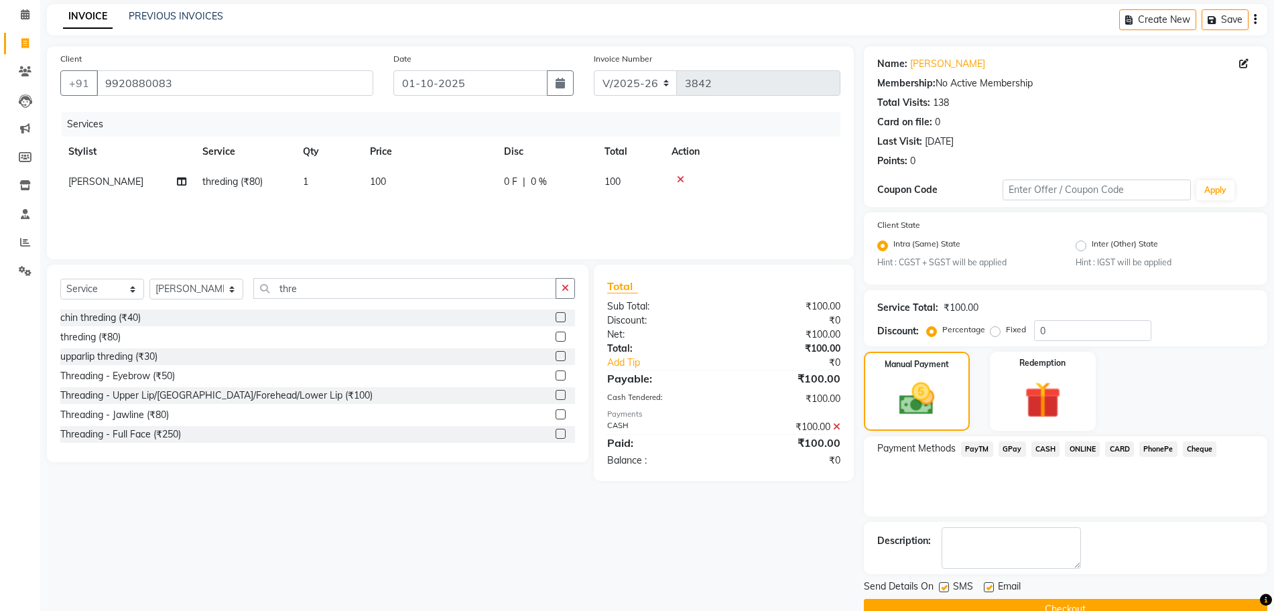
scroll to position [83, 0]
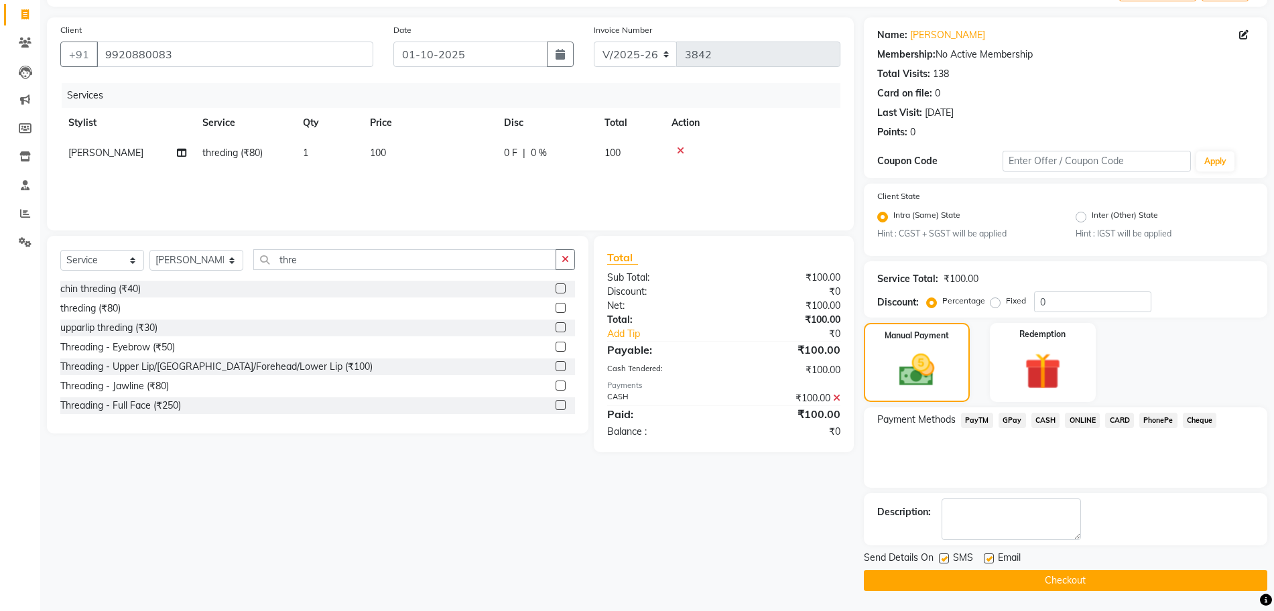
click at [840, 396] on div "₹100.00" at bounding box center [787, 398] width 127 height 14
click at [839, 396] on icon at bounding box center [836, 397] width 7 height 9
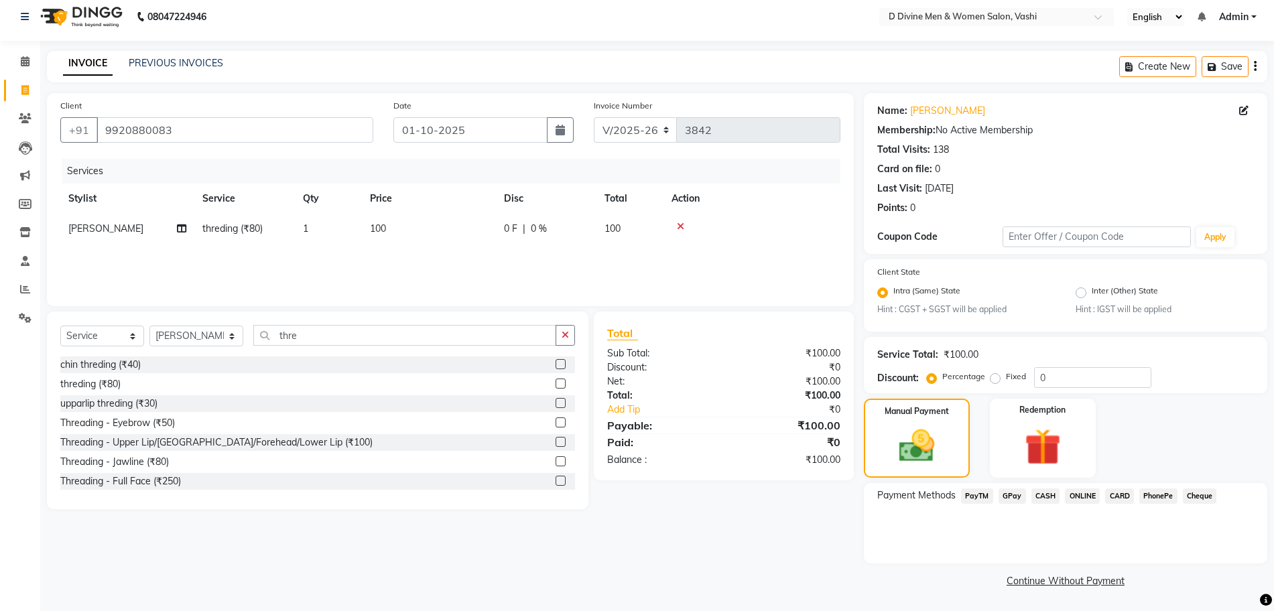
click at [1010, 496] on span "GPay" at bounding box center [1011, 495] width 27 height 15
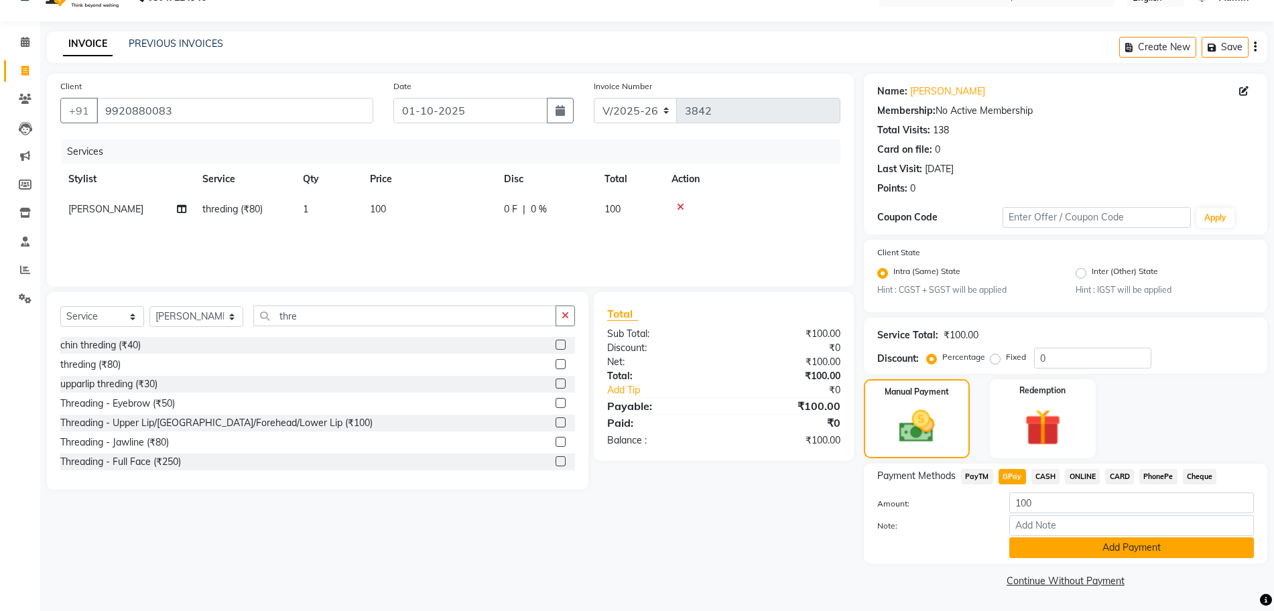
click at [1039, 549] on button "Add Payment" at bounding box center [1131, 547] width 245 height 21
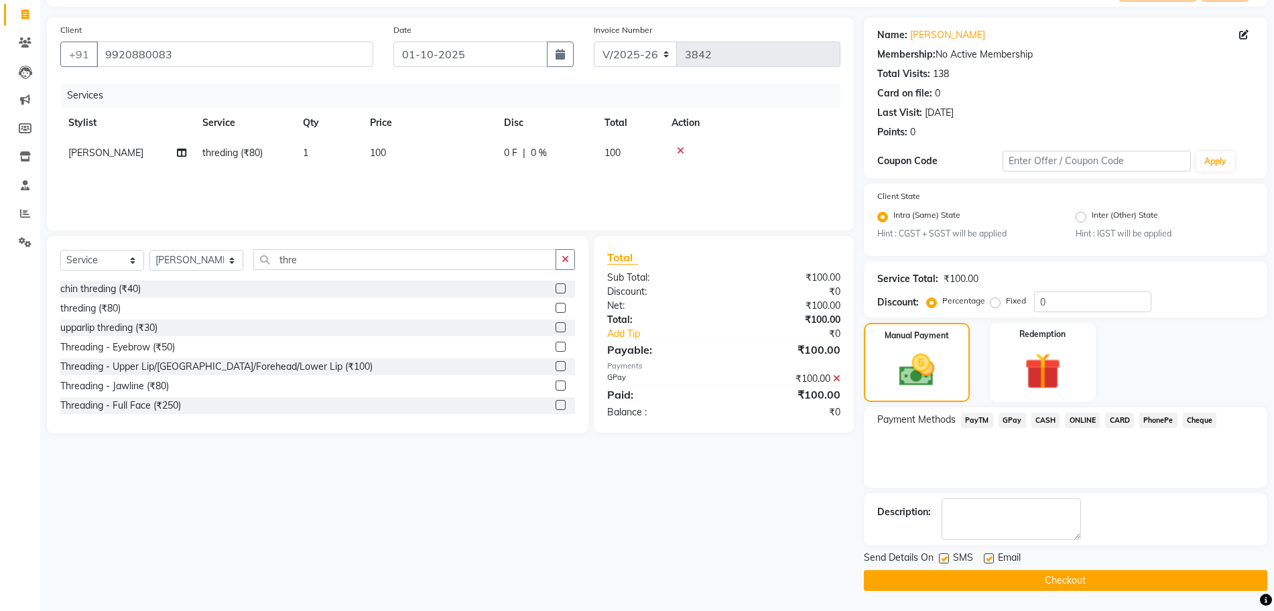
click at [939, 560] on label at bounding box center [944, 558] width 10 height 10
click at [939, 560] on input "checkbox" at bounding box center [943, 559] width 9 height 9
checkbox input "false"
click at [986, 559] on label at bounding box center [989, 558] width 10 height 10
click at [986, 559] on input "checkbox" at bounding box center [988, 559] width 9 height 9
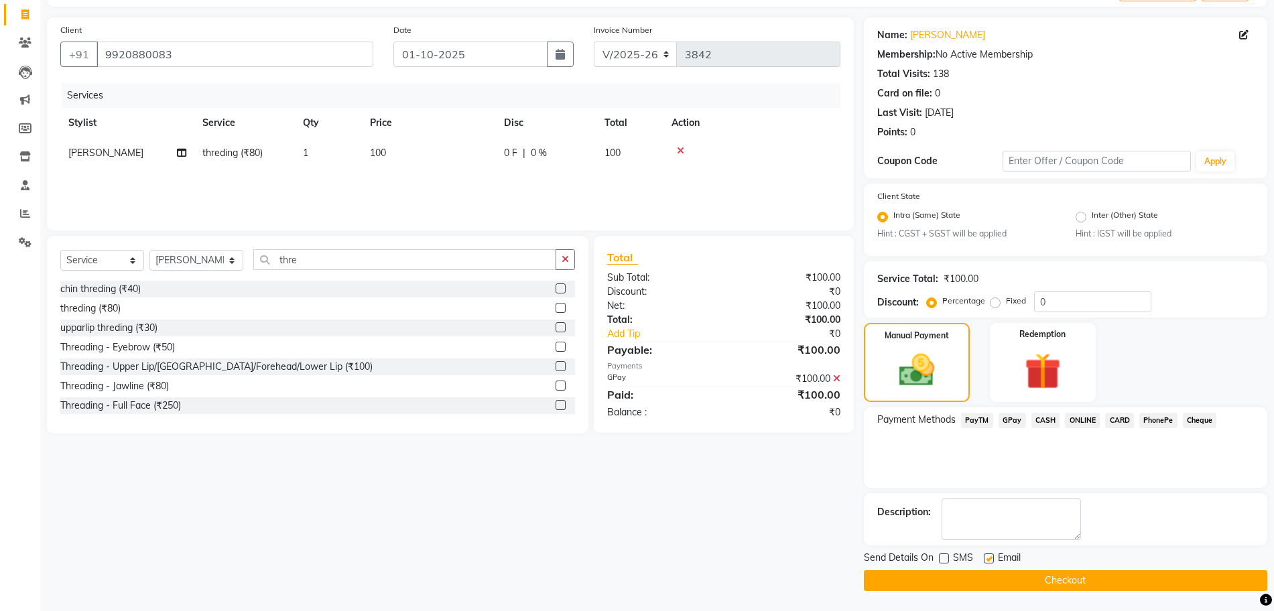
checkbox input "false"
click at [988, 582] on button "Checkout" at bounding box center [1065, 580] width 403 height 21
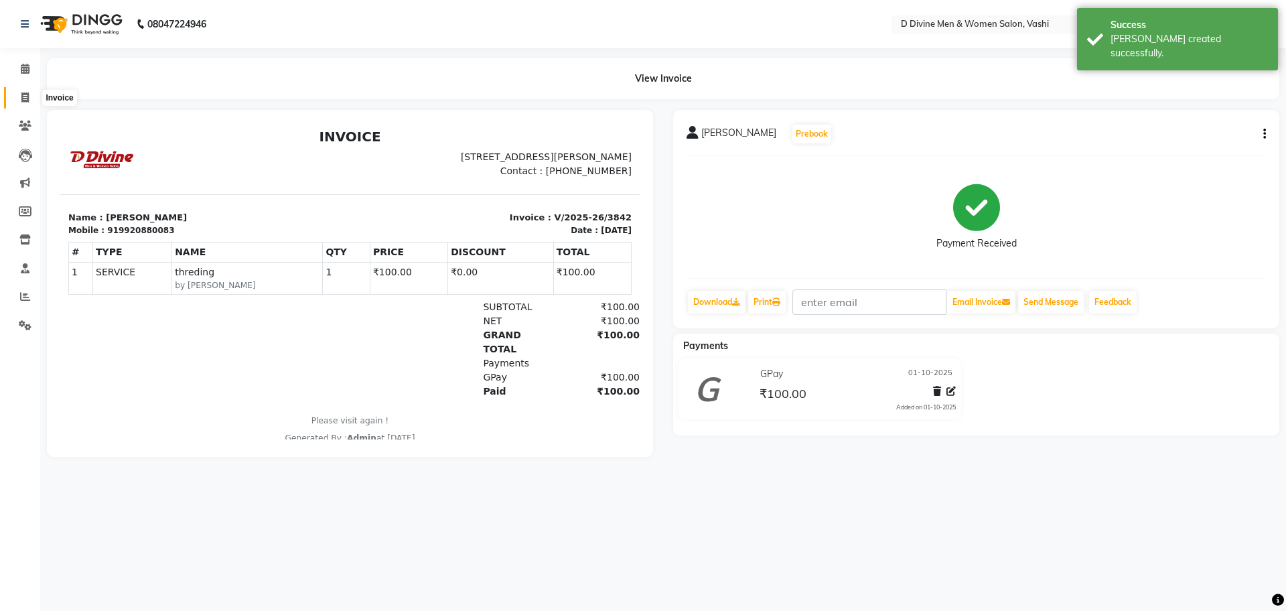
click at [26, 92] on icon at bounding box center [24, 97] width 7 height 10
select select "service"
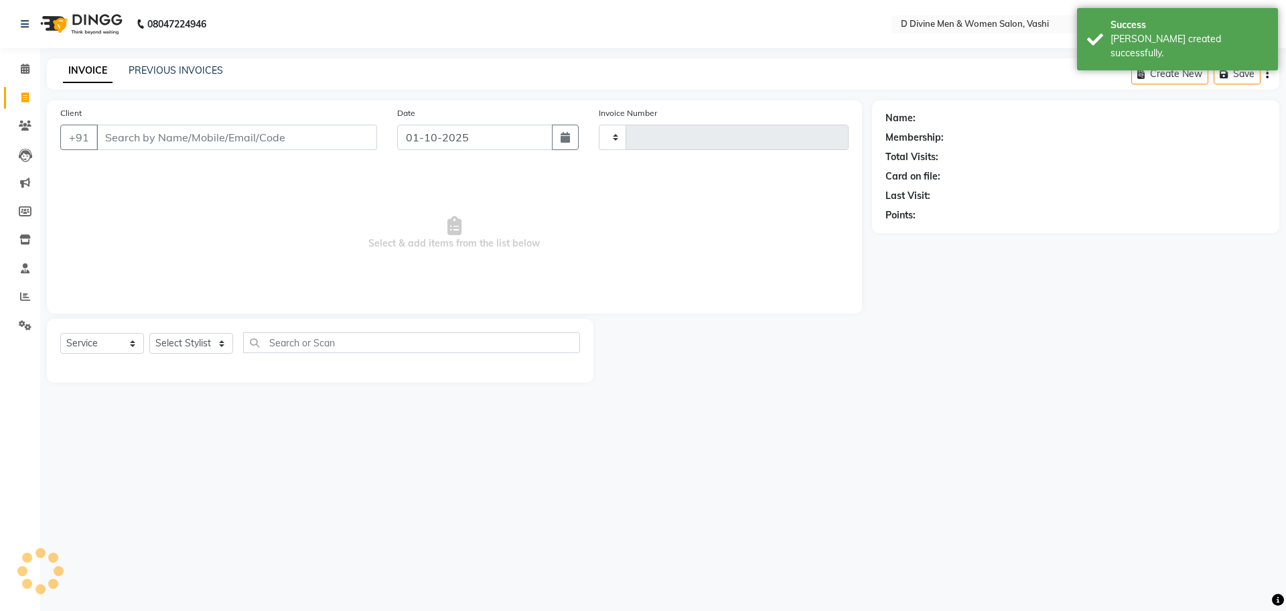
type input "3843"
select select "718"
select select "10981"
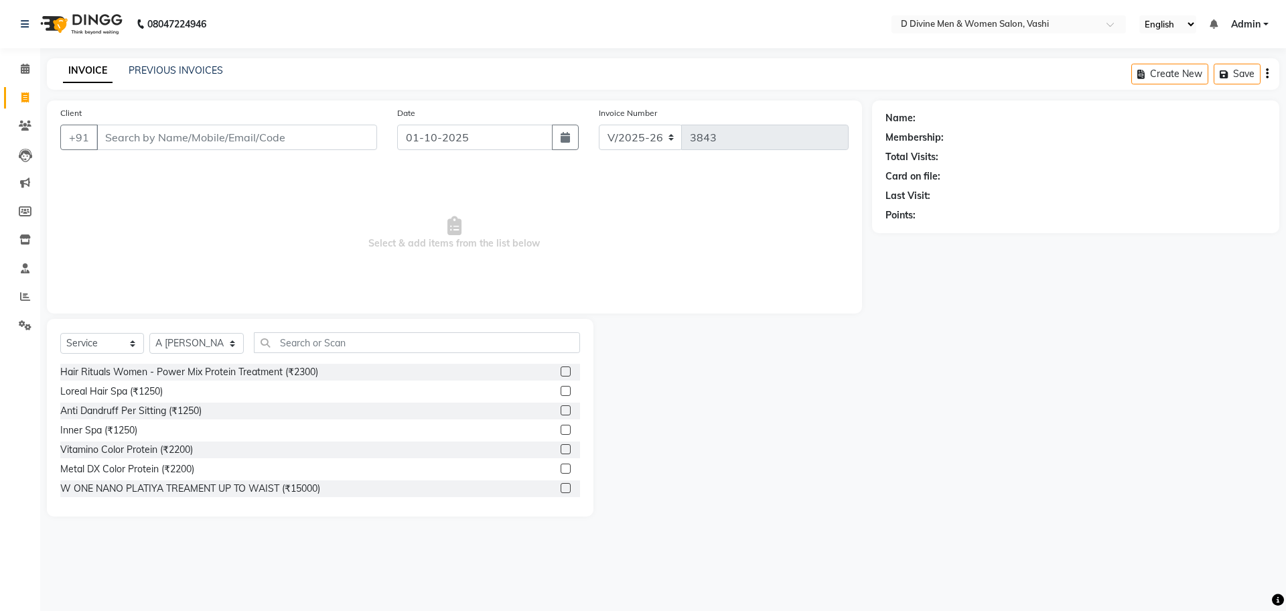
click at [145, 145] on input "Client" at bounding box center [236, 137] width 281 height 25
click at [127, 141] on input "Client" at bounding box center [236, 137] width 281 height 25
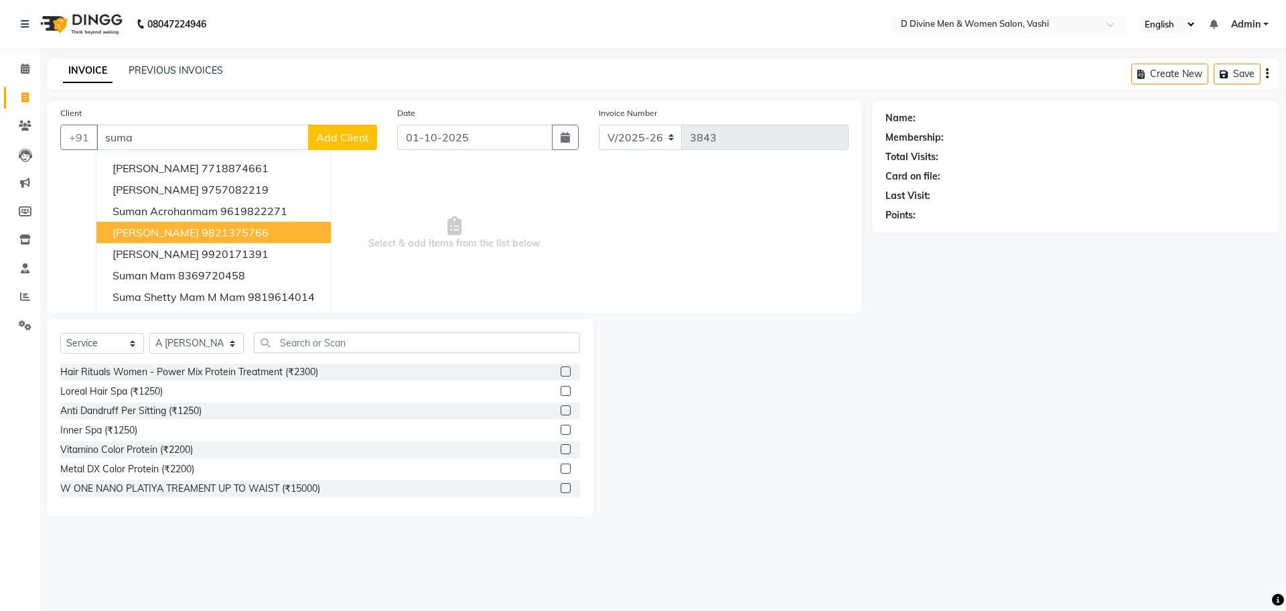
click at [139, 233] on span "[PERSON_NAME]" at bounding box center [156, 232] width 86 height 13
type input "9821375766"
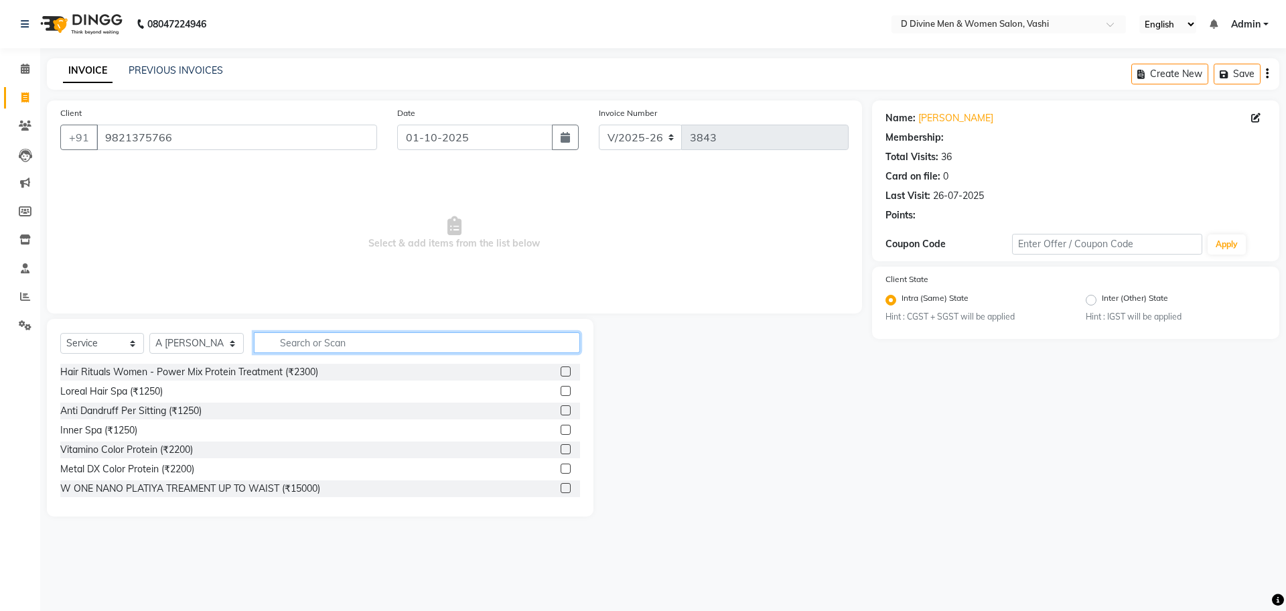
click at [385, 350] on input "text" at bounding box center [417, 342] width 326 height 21
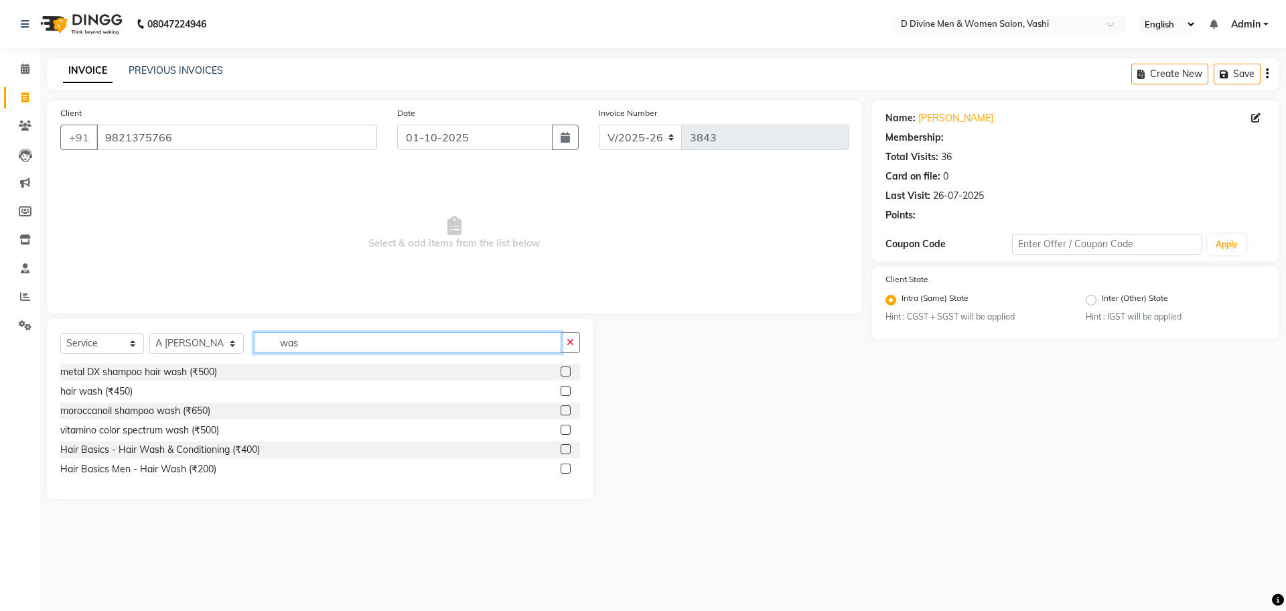
type input "was"
click at [566, 451] on label at bounding box center [566, 449] width 10 height 10
click at [566, 451] on input "checkbox" at bounding box center [565, 450] width 9 height 9
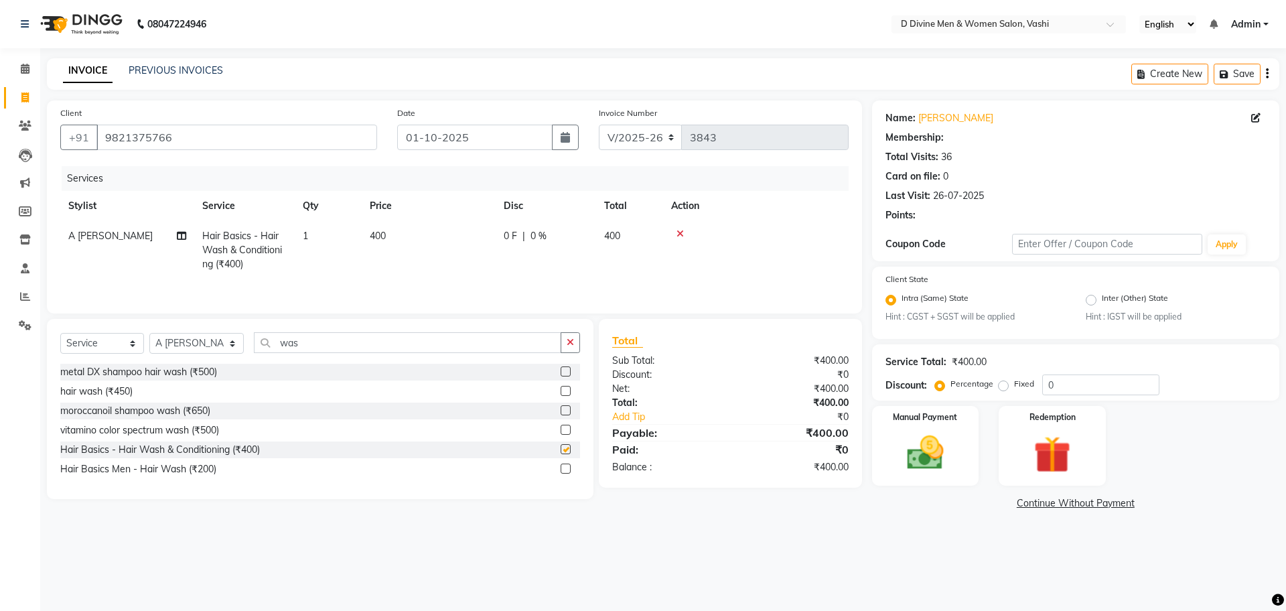
checkbox input "false"
click at [539, 247] on td "0 F | 0 %" at bounding box center [546, 250] width 101 height 58
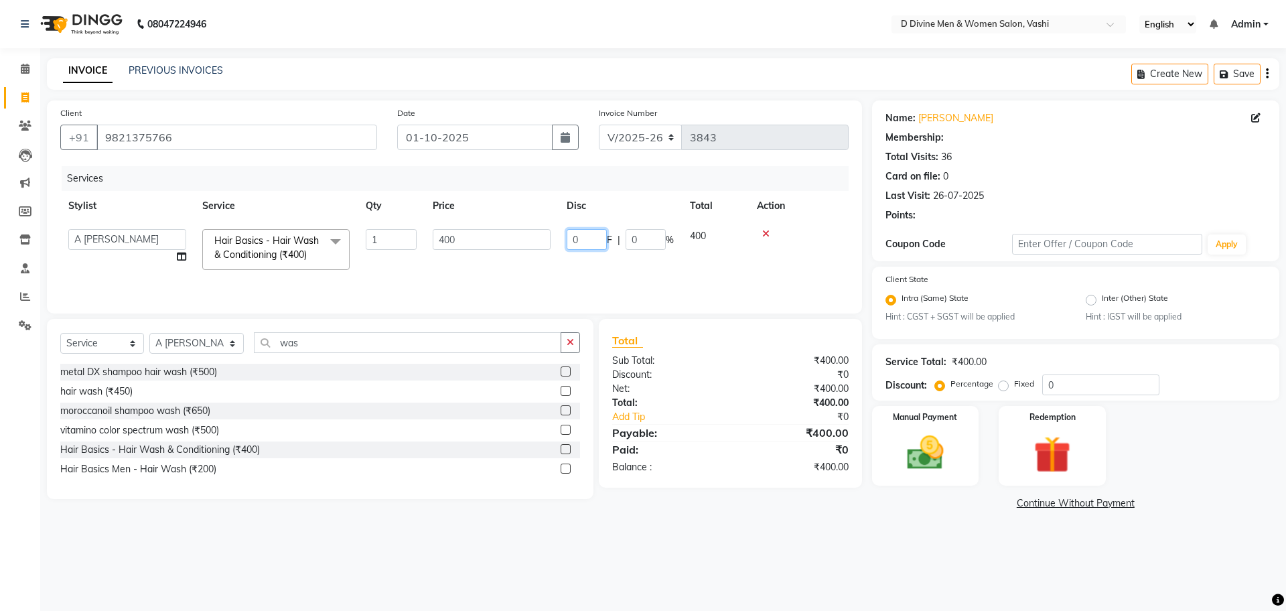
click at [569, 241] on input "0" at bounding box center [587, 239] width 40 height 21
type input "100"
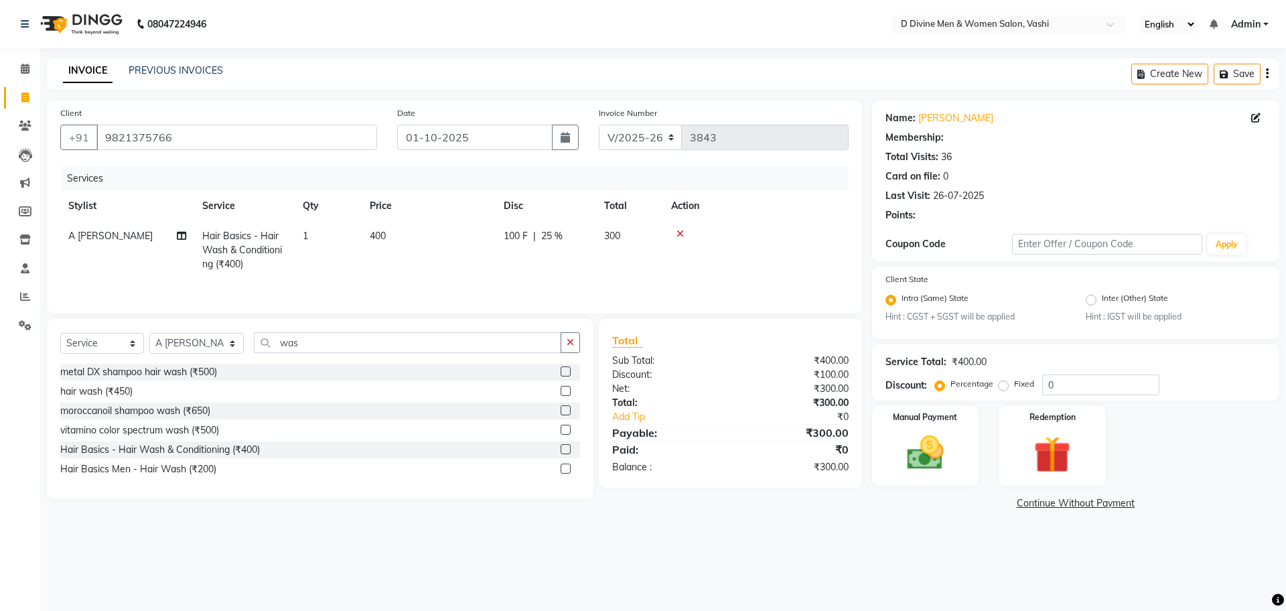
click at [578, 263] on td "100 F | 25 %" at bounding box center [546, 250] width 101 height 58
click at [764, 232] on icon at bounding box center [765, 233] width 7 height 9
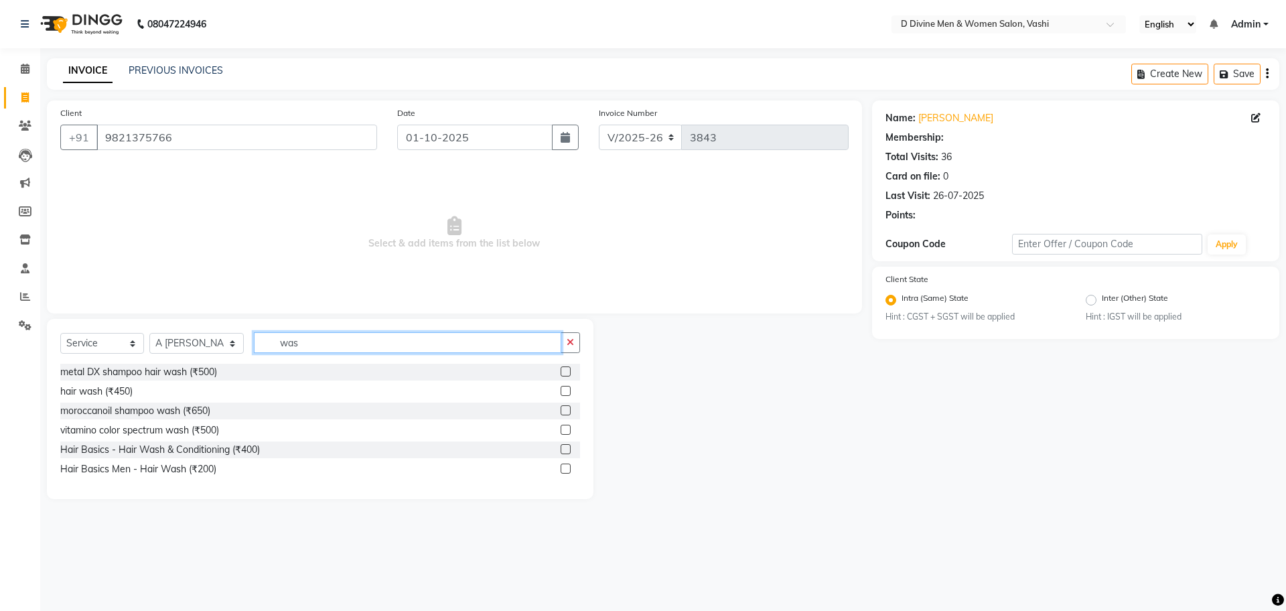
click at [440, 344] on input "was" at bounding box center [408, 342] width 308 height 21
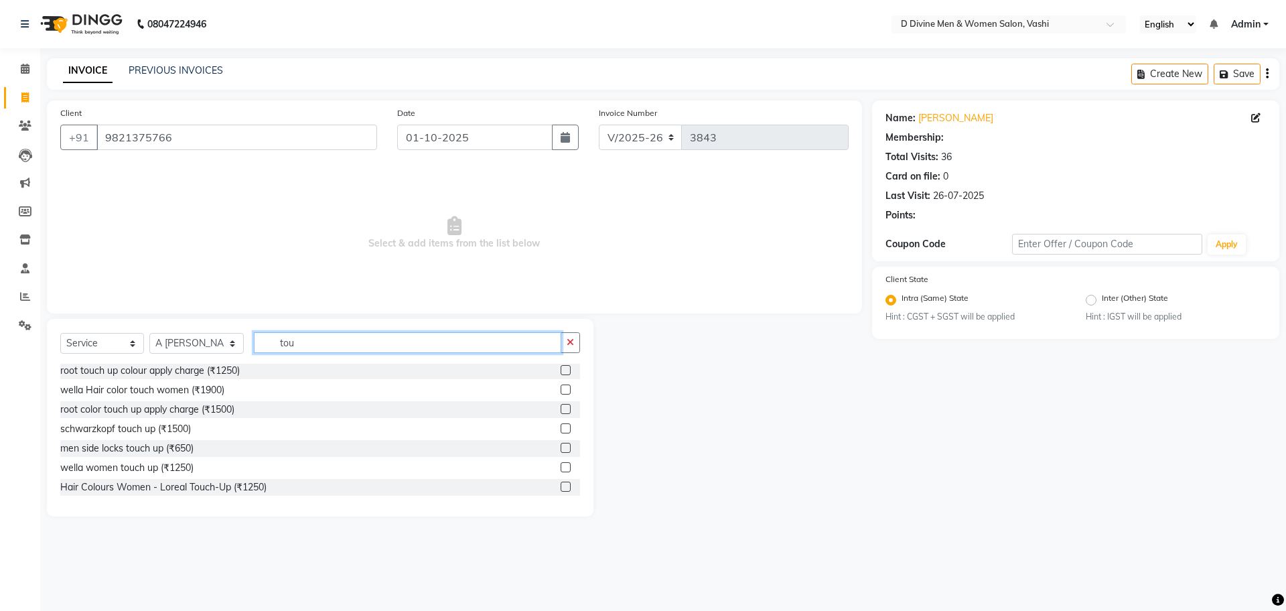
scroll to position [99, 0]
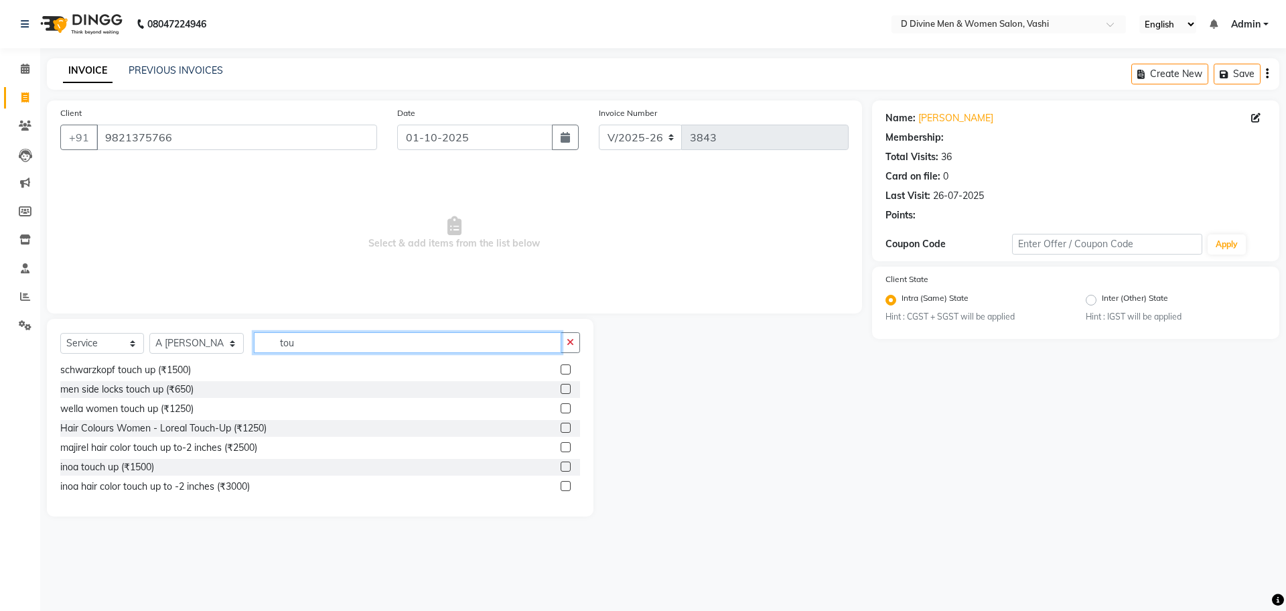
type input "tou"
click at [561, 411] on label at bounding box center [566, 408] width 10 height 10
click at [561, 411] on input "checkbox" at bounding box center [565, 409] width 9 height 9
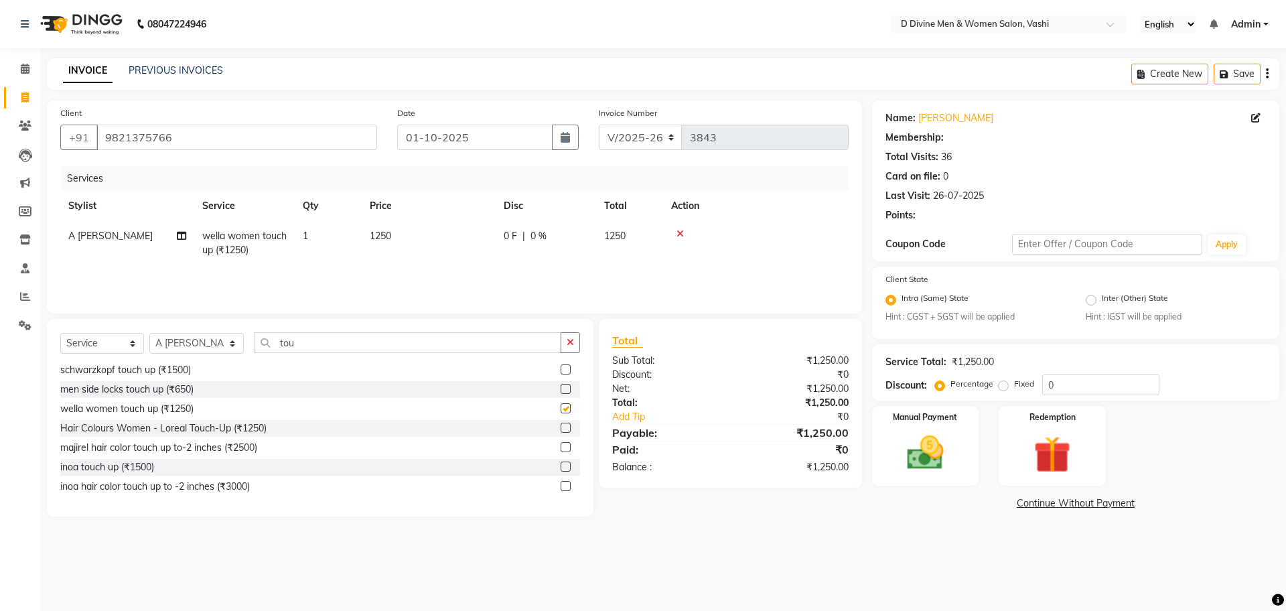
checkbox input "false"
click at [436, 342] on input "tou" at bounding box center [408, 342] width 308 height 21
type input "t"
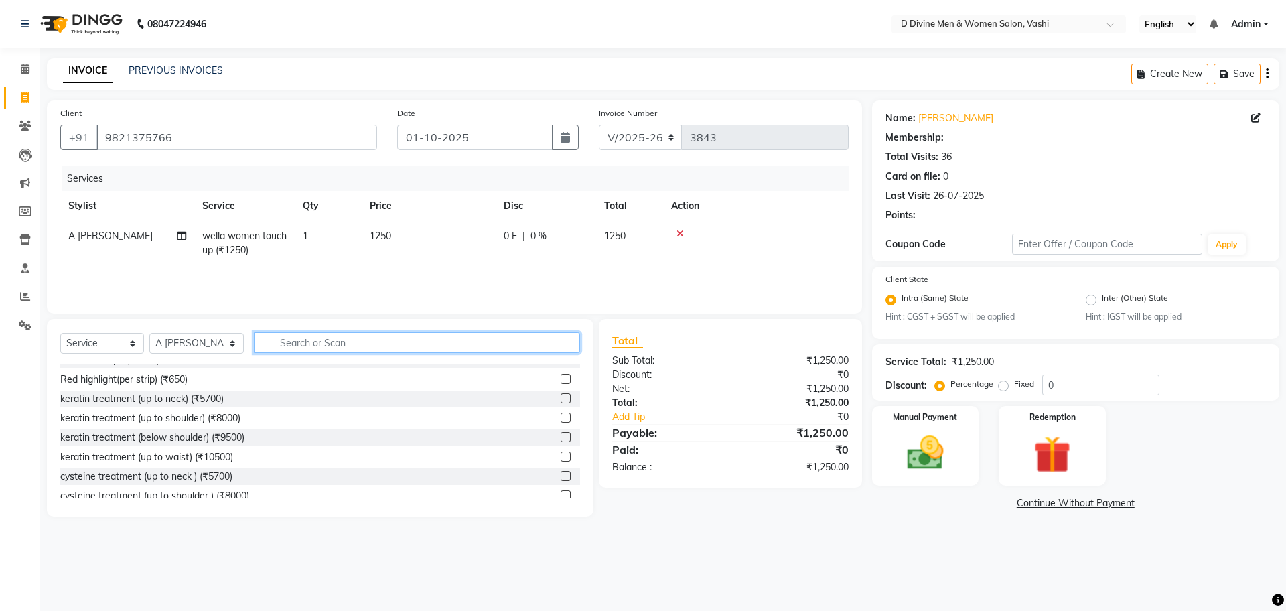
scroll to position [0, 0]
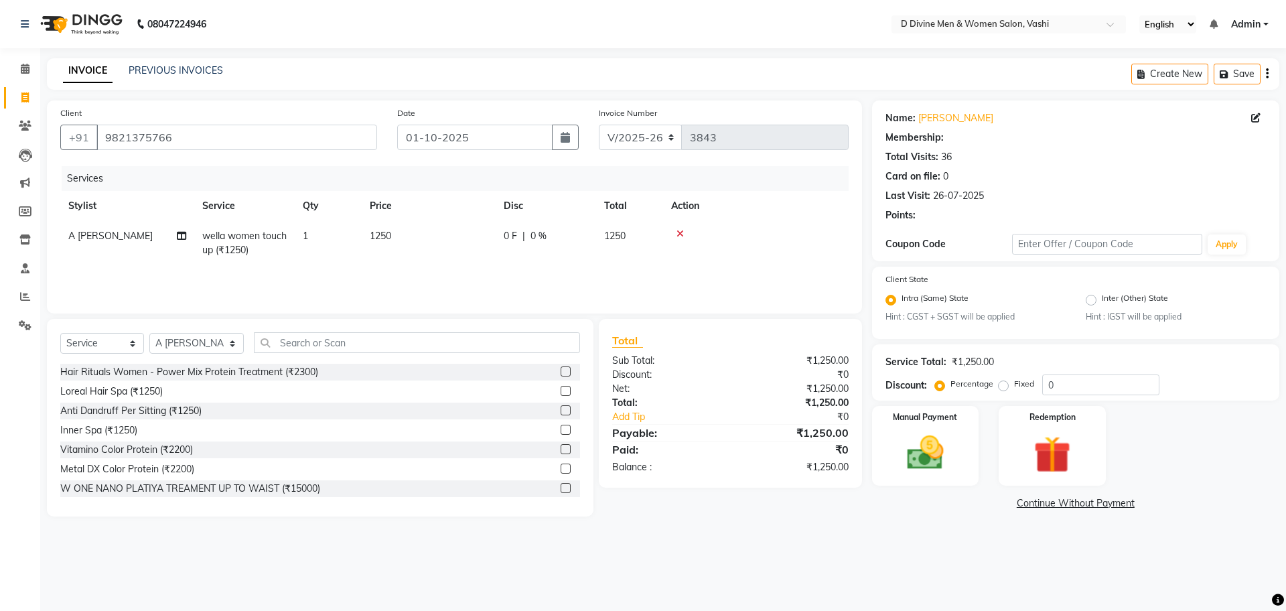
click at [680, 229] on icon at bounding box center [680, 233] width 7 height 9
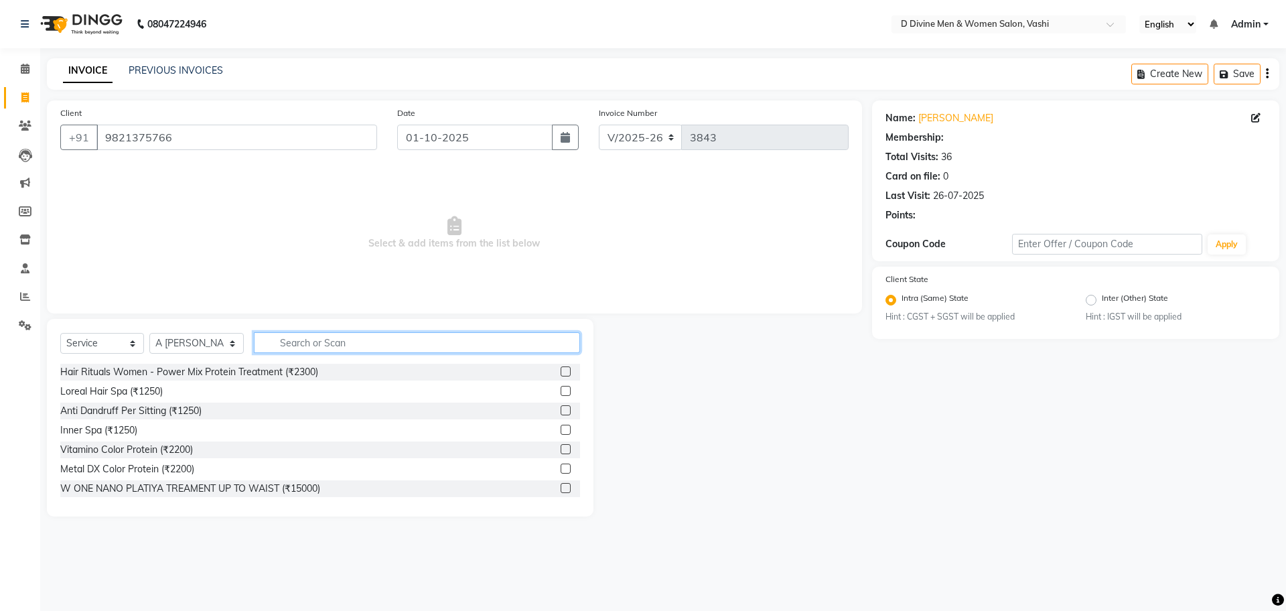
click at [417, 332] on input "text" at bounding box center [417, 342] width 326 height 21
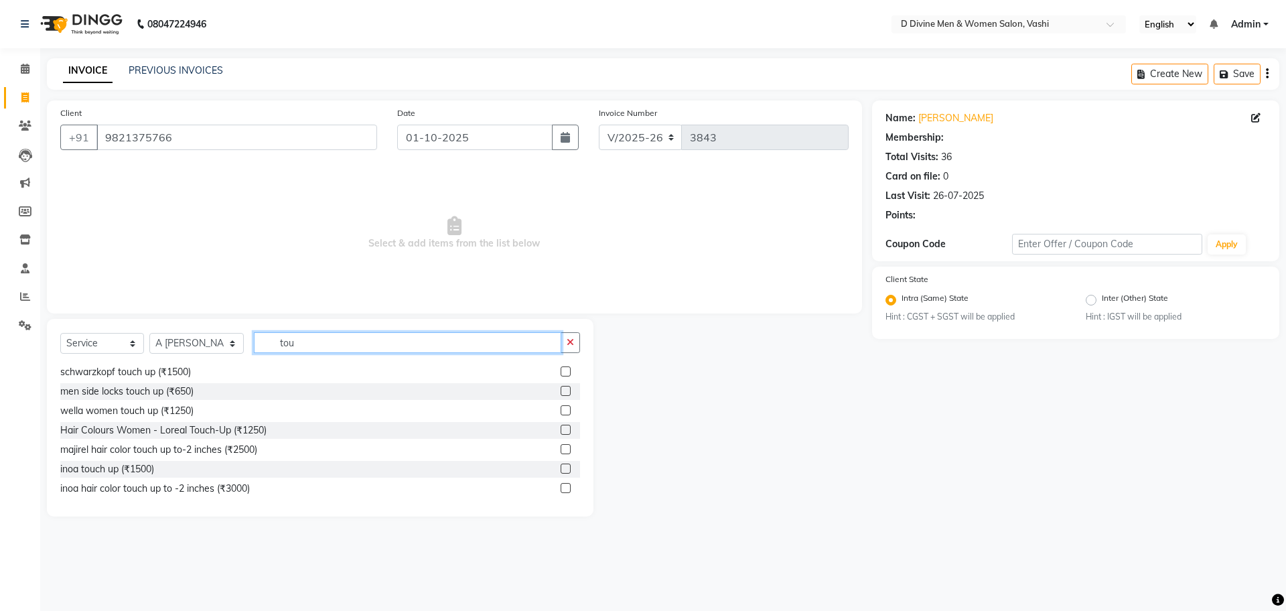
scroll to position [99, 0]
type input "tou"
click at [561, 449] on label at bounding box center [566, 447] width 10 height 10
click at [561, 449] on input "checkbox" at bounding box center [565, 448] width 9 height 9
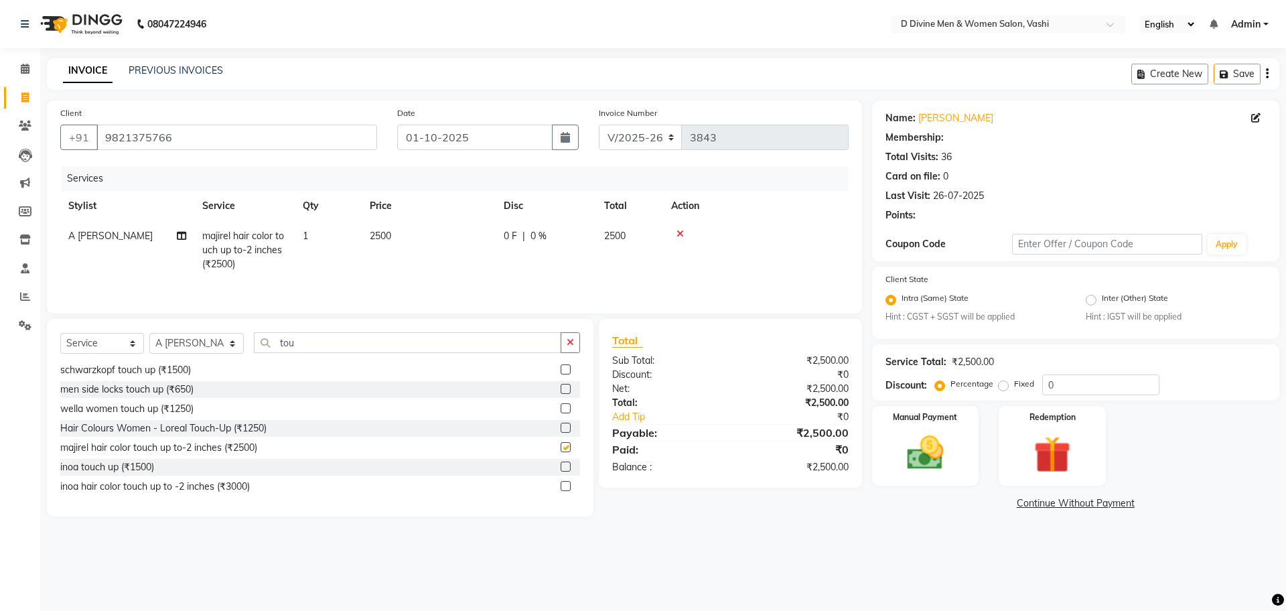
checkbox input "false"
click at [436, 341] on input "tou" at bounding box center [408, 342] width 308 height 21
type input "t"
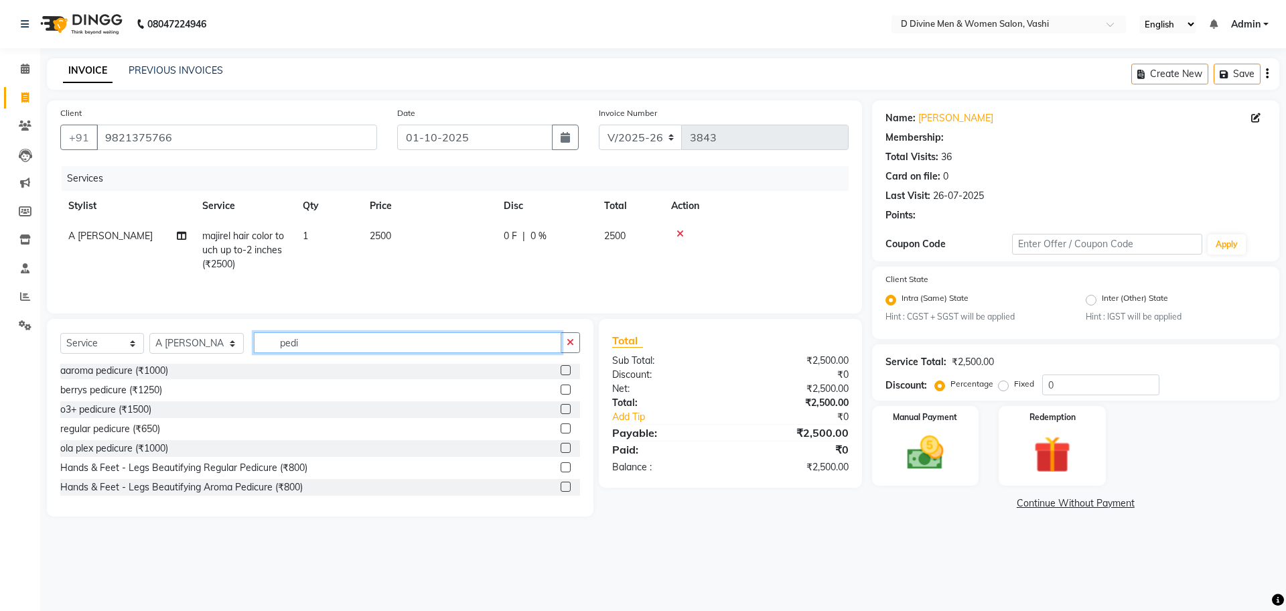
scroll to position [41, 0]
type input "pedi"
click at [561, 448] on label at bounding box center [566, 447] width 10 height 10
click at [561, 448] on input "checkbox" at bounding box center [565, 448] width 9 height 9
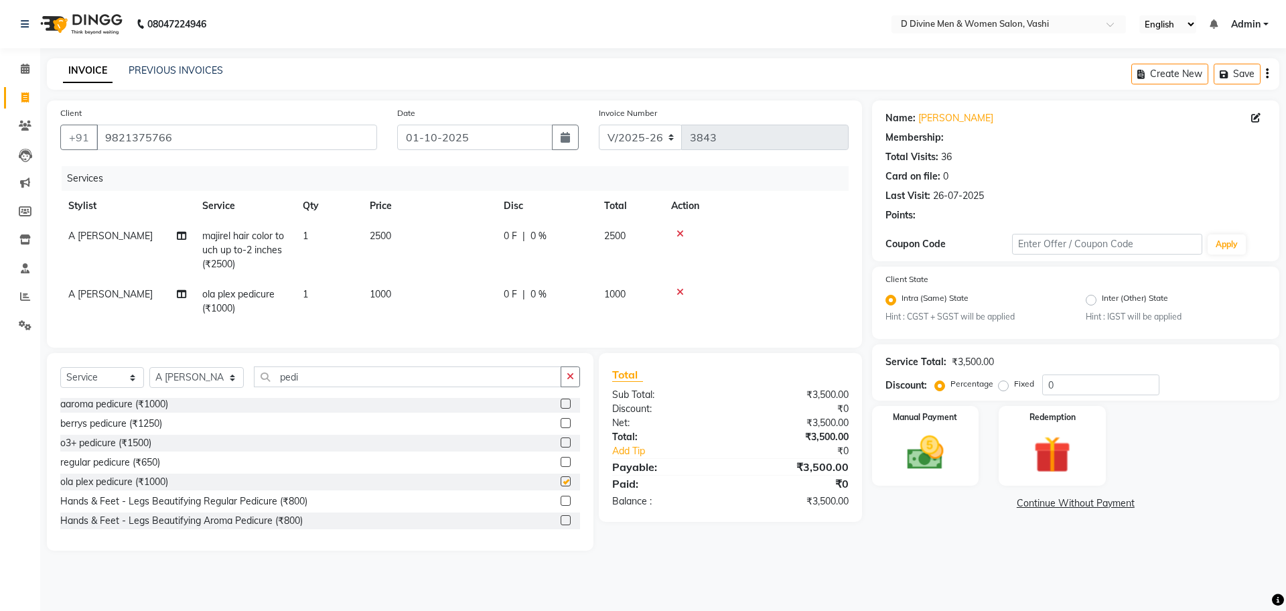
checkbox input "false"
click at [480, 387] on input "pedi" at bounding box center [408, 376] width 308 height 21
type input "p"
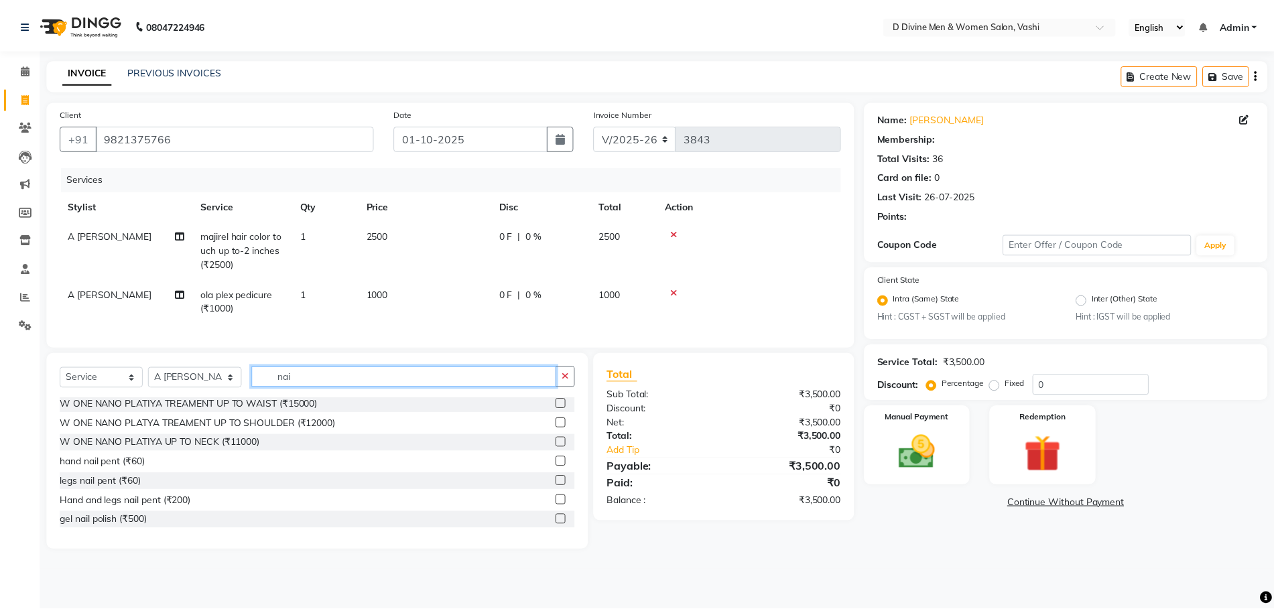
scroll to position [0, 0]
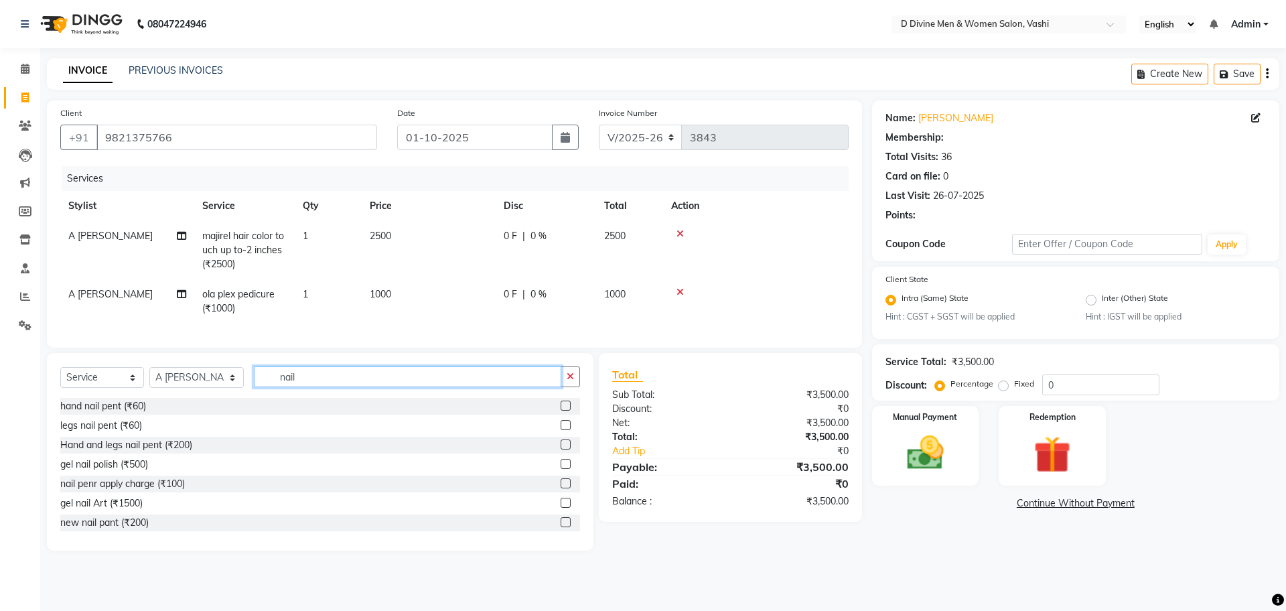
type input "nail"
click at [561, 450] on label at bounding box center [566, 445] width 10 height 10
click at [561, 450] on input "checkbox" at bounding box center [565, 445] width 9 height 9
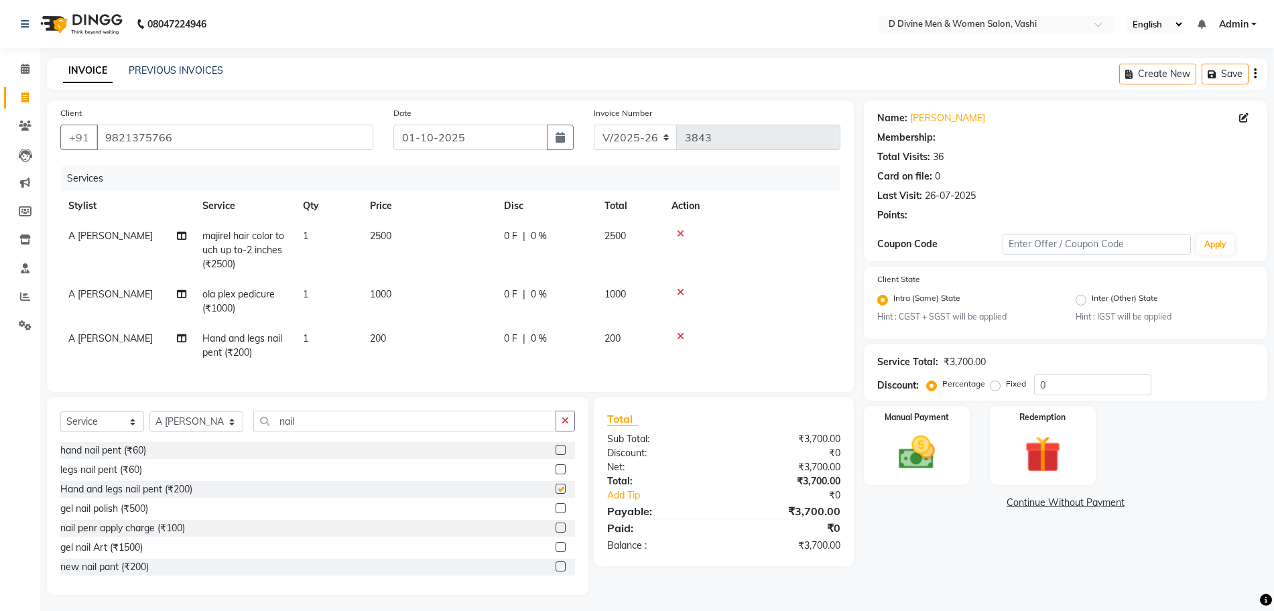
checkbox input "false"
click at [518, 241] on div "0 F | 0 %" at bounding box center [546, 236] width 84 height 14
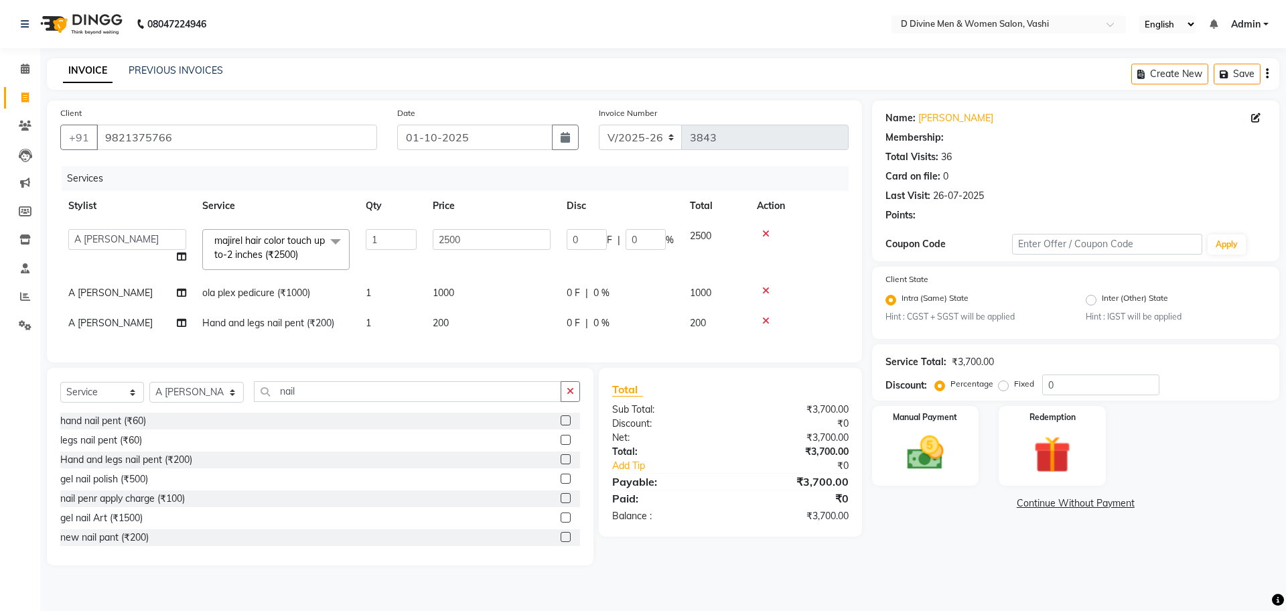
click at [570, 306] on td "0 F | 0 %" at bounding box center [620, 293] width 123 height 30
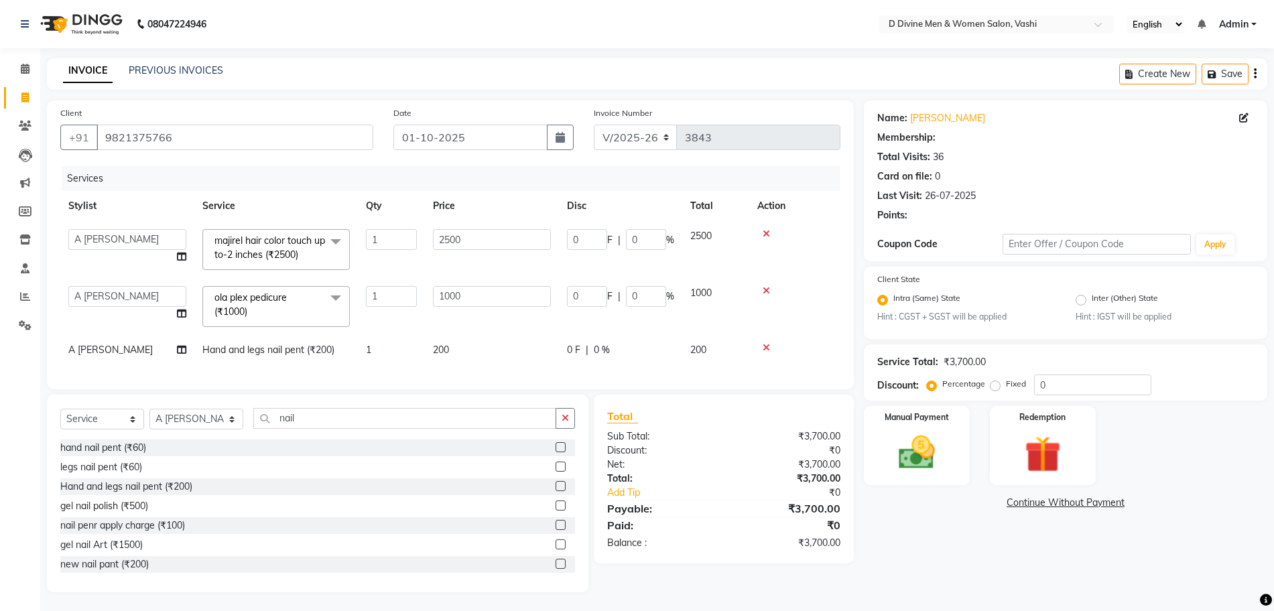
click at [576, 347] on span "0 F" at bounding box center [573, 350] width 13 height 14
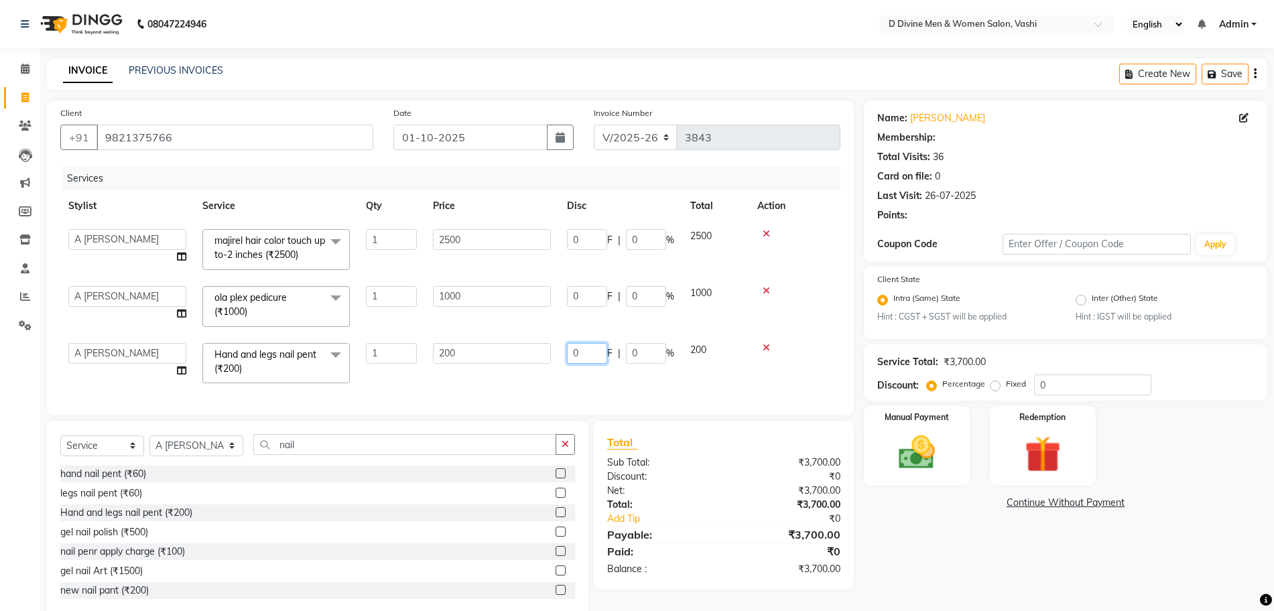
click at [576, 348] on input "0" at bounding box center [587, 353] width 40 height 21
type input "100"
click at [653, 391] on div "Client [PHONE_NUMBER] Date [DATE] Invoice Number V/2025 V/[PHONE_NUMBER] Servic…" at bounding box center [450, 258] width 807 height 315
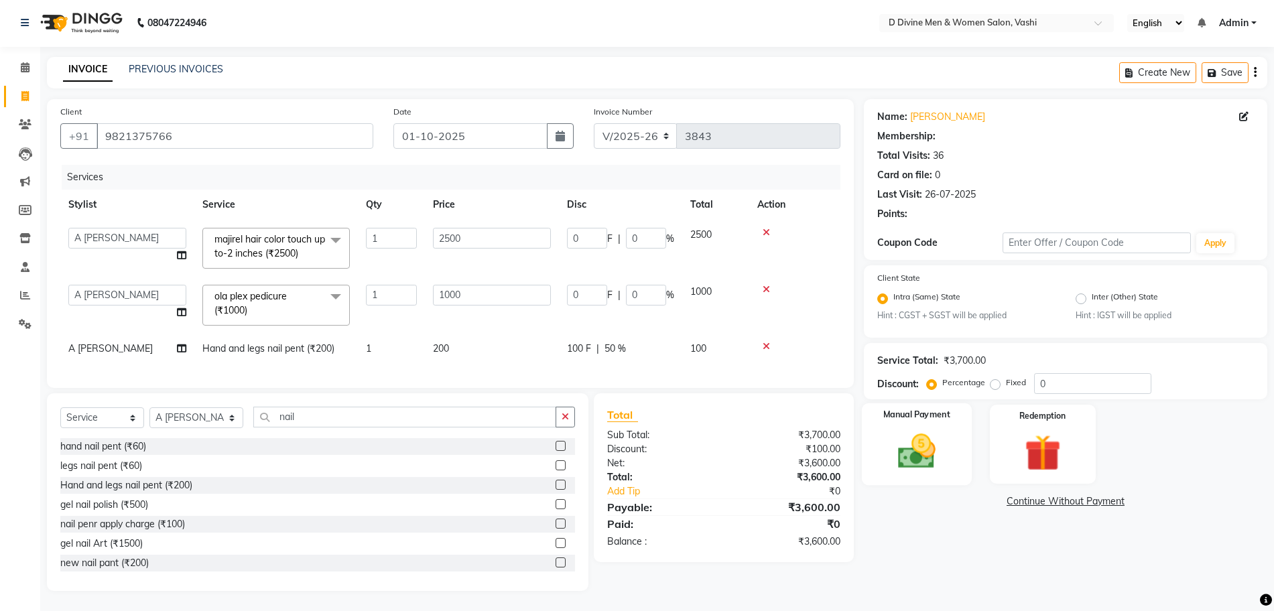
scroll to position [14, 0]
click at [934, 455] on img at bounding box center [917, 452] width 62 height 44
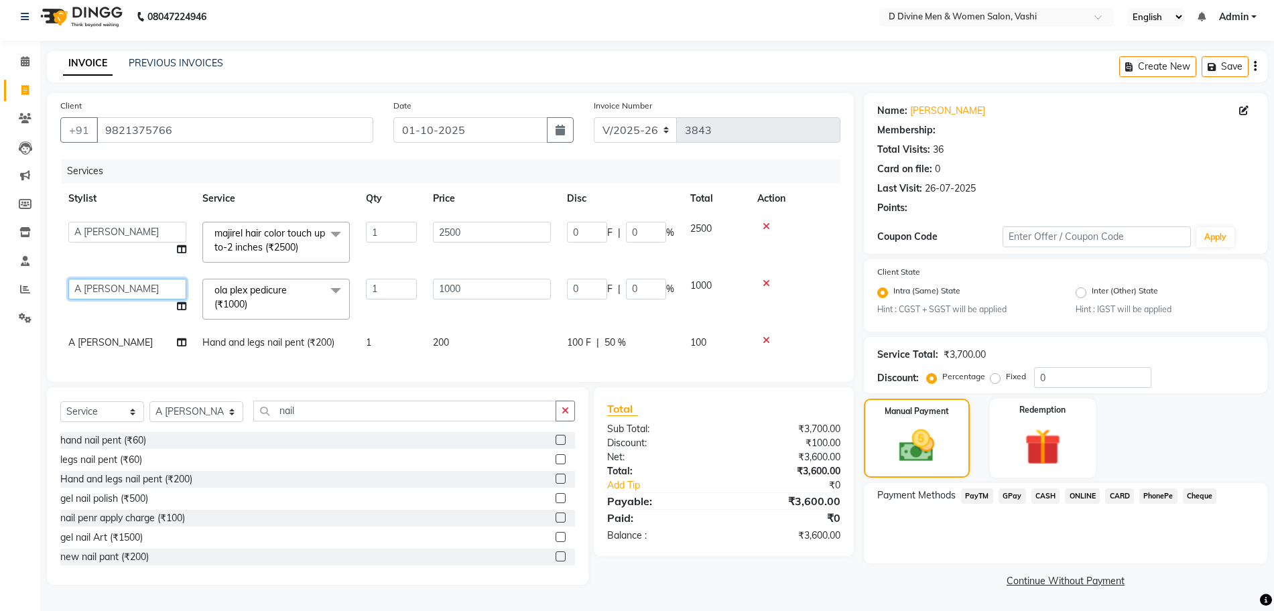
click at [84, 279] on select "A [PERSON_NAME] [PERSON_NAME] Divine salon [PERSON_NAME] [PERSON_NAME] [PERSON_…" at bounding box center [127, 289] width 118 height 21
select select "10984"
click at [92, 328] on td "A [PERSON_NAME]" at bounding box center [127, 343] width 134 height 30
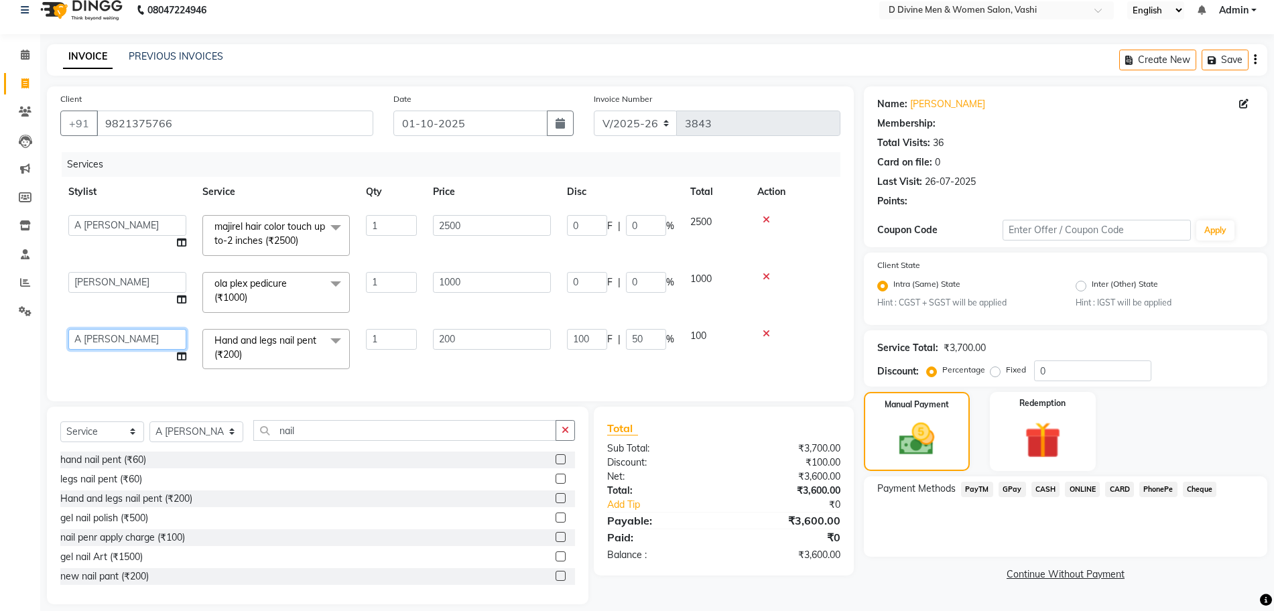
drag, startPoint x: 92, startPoint y: 336, endPoint x: 96, endPoint y: 348, distance: 12.5
click at [92, 336] on select "A [PERSON_NAME] [PERSON_NAME] Divine salon [PERSON_NAME] [PERSON_NAME] [PERSON_…" at bounding box center [127, 339] width 118 height 21
select select "10984"
click at [1036, 492] on span "CASH" at bounding box center [1045, 489] width 29 height 15
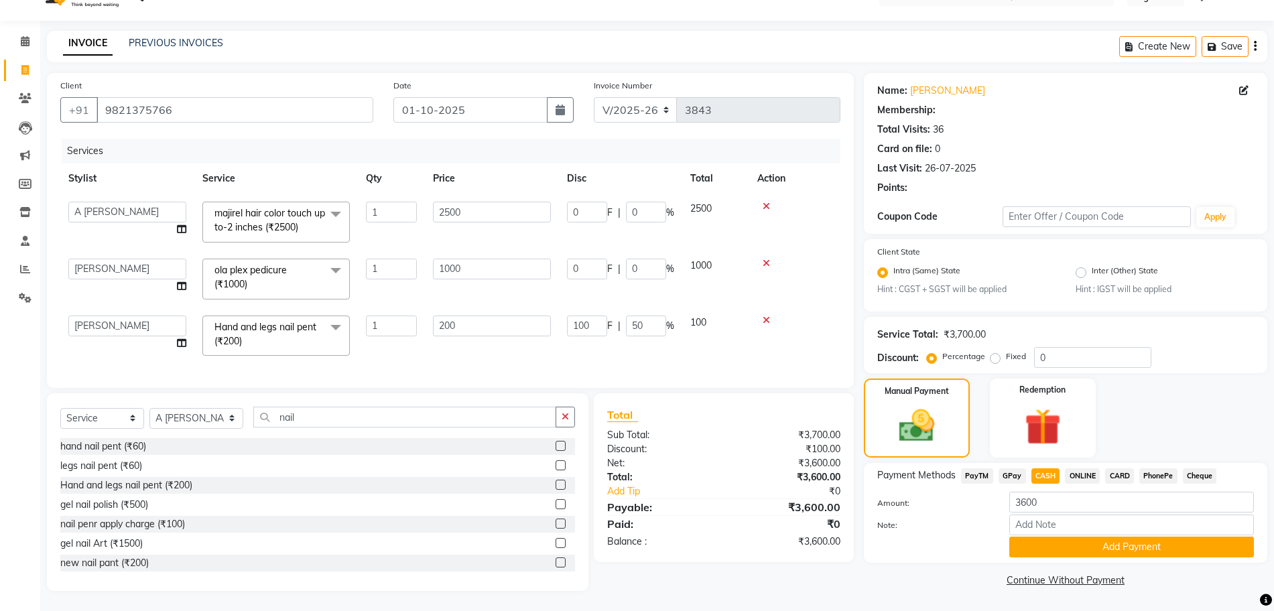
scroll to position [40, 0]
click at [1055, 537] on button "Add Payment" at bounding box center [1131, 547] width 245 height 21
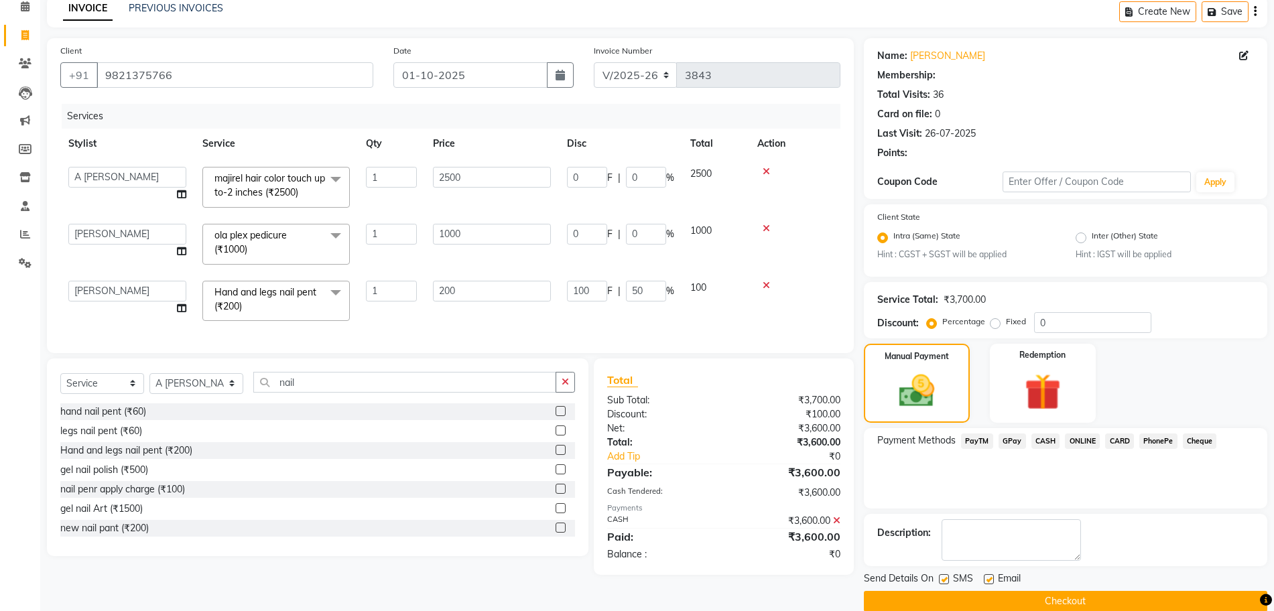
scroll to position [83, 0]
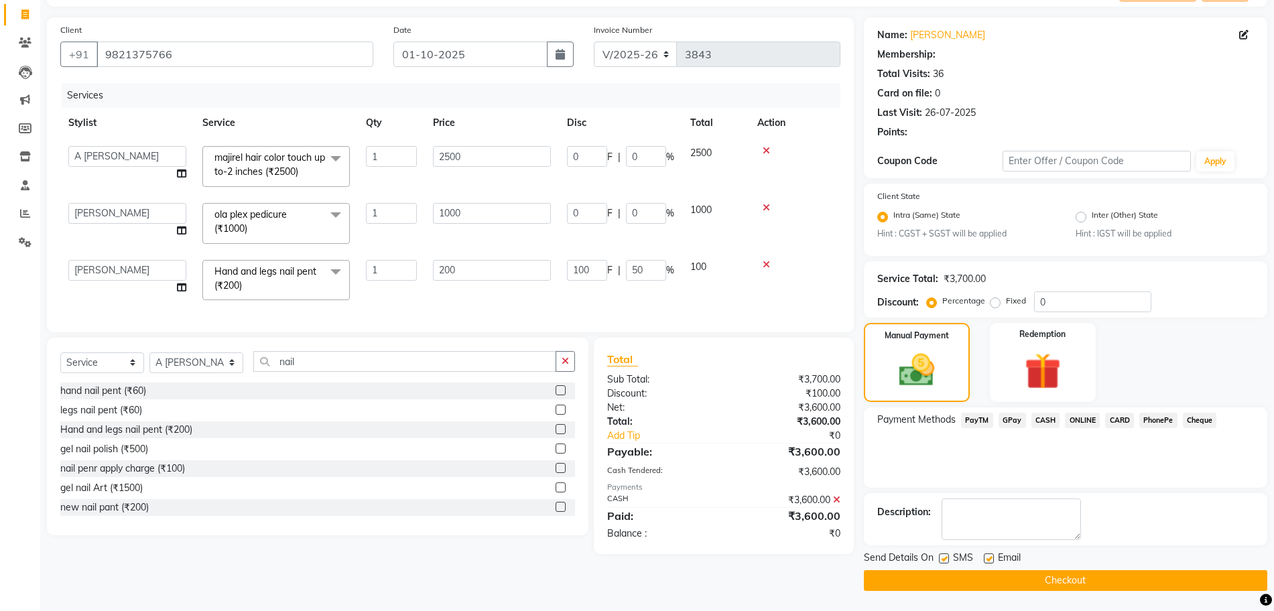
click at [945, 561] on label at bounding box center [944, 558] width 10 height 10
click at [945, 561] on input "checkbox" at bounding box center [943, 559] width 9 height 9
checkbox input "false"
click at [990, 560] on label at bounding box center [989, 558] width 10 height 10
click at [990, 560] on input "checkbox" at bounding box center [988, 559] width 9 height 9
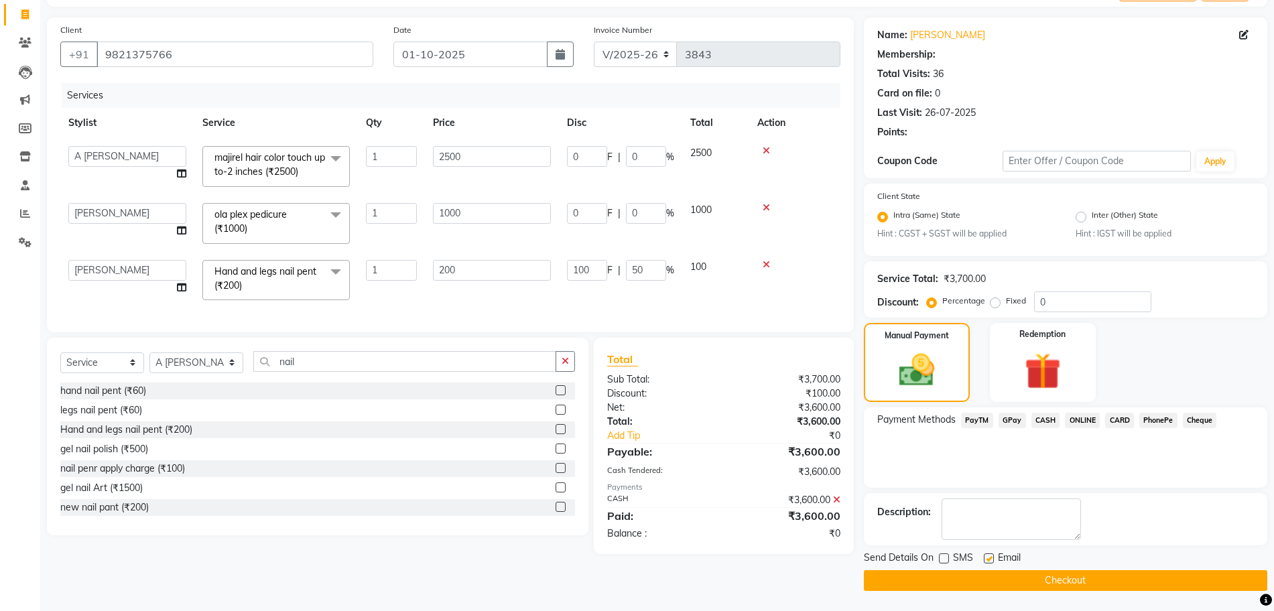
checkbox input "false"
click at [986, 574] on button "Checkout" at bounding box center [1065, 580] width 403 height 21
